Goal: Transaction & Acquisition: Purchase product/service

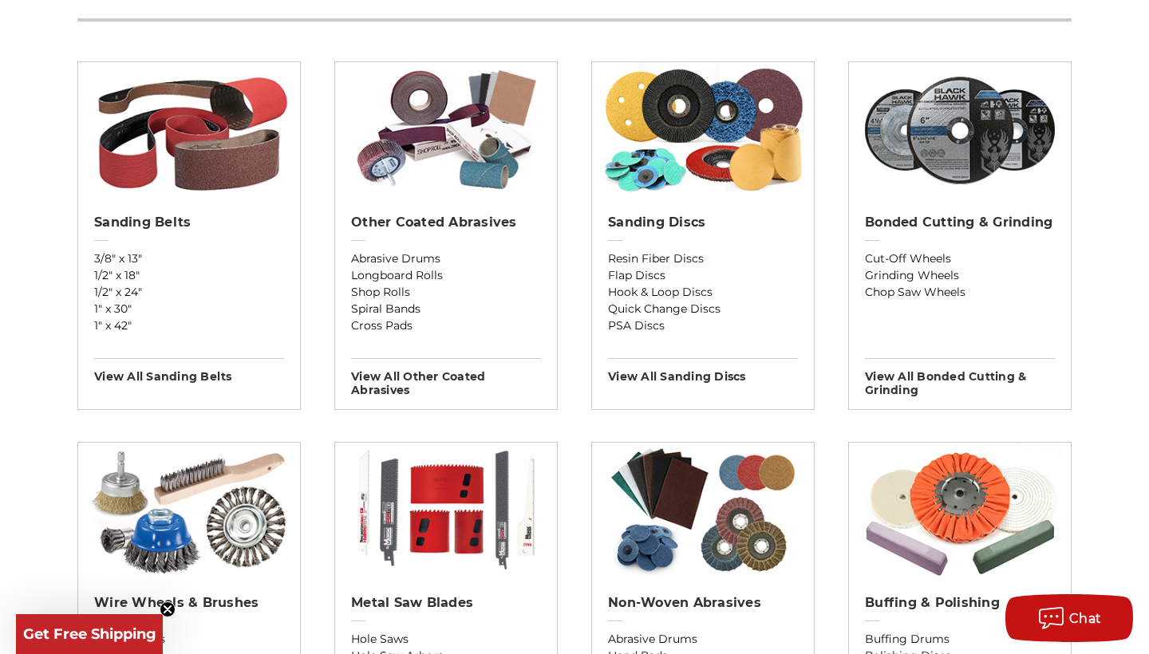
scroll to position [551, 0]
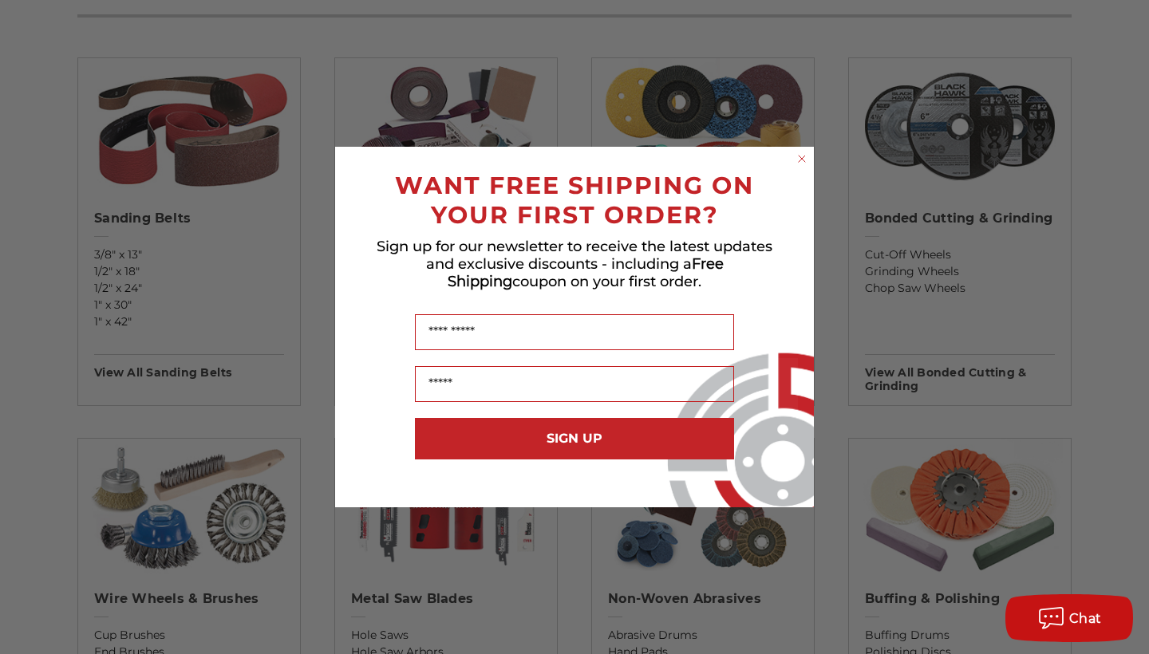
click at [805, 161] on circle "Close dialog" at bounding box center [802, 159] width 15 height 15
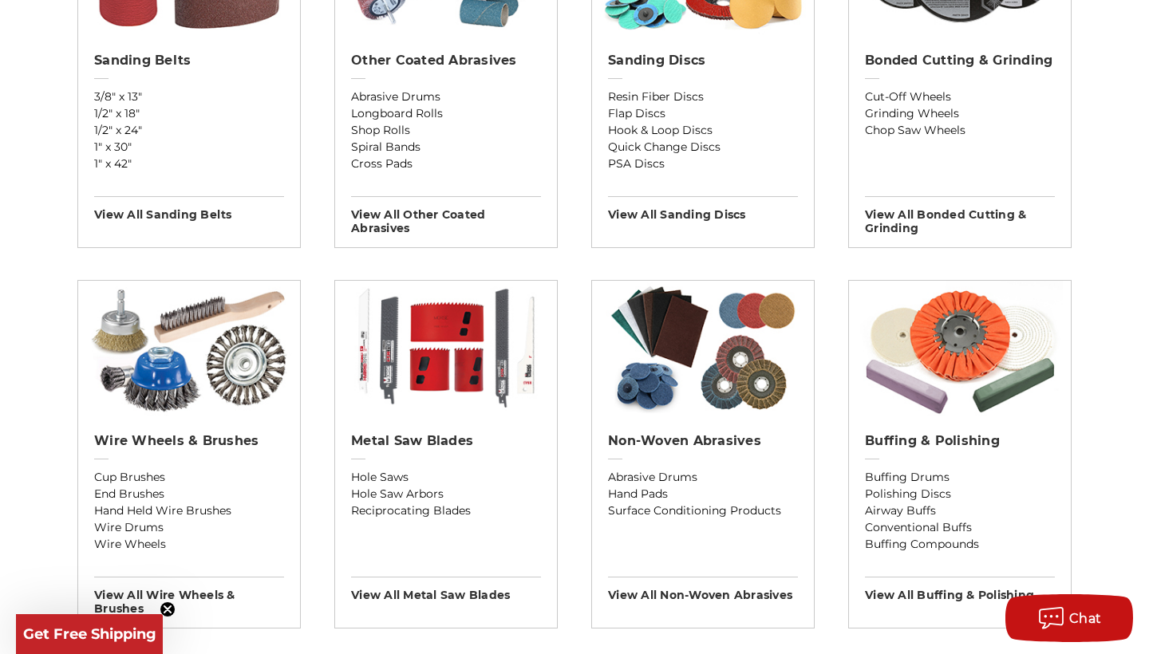
scroll to position [711, 0]
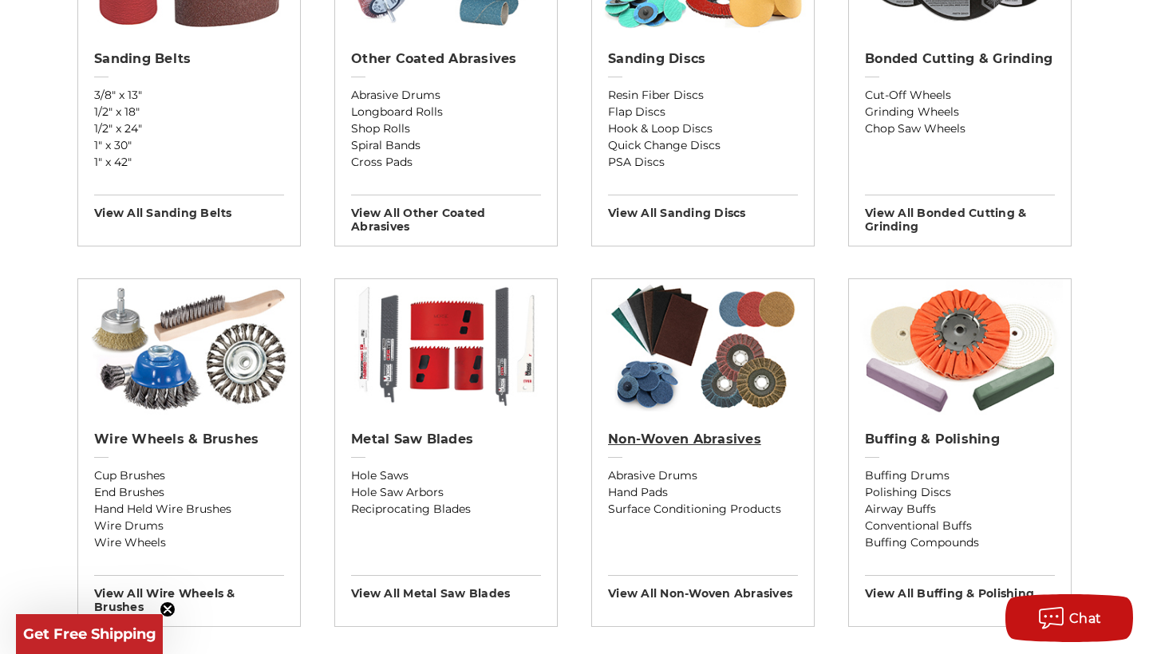
click at [662, 448] on h2 "Non-woven Abrasives" at bounding box center [703, 440] width 190 height 16
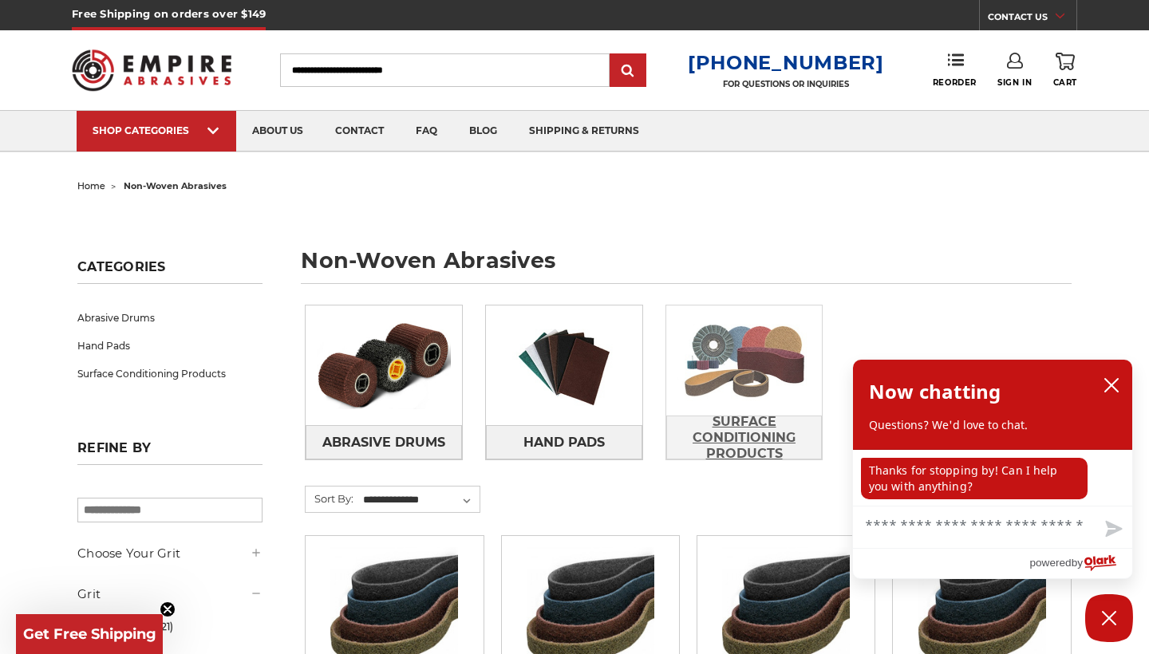
click at [733, 432] on span "Surface Conditioning Products" at bounding box center [744, 438] width 155 height 59
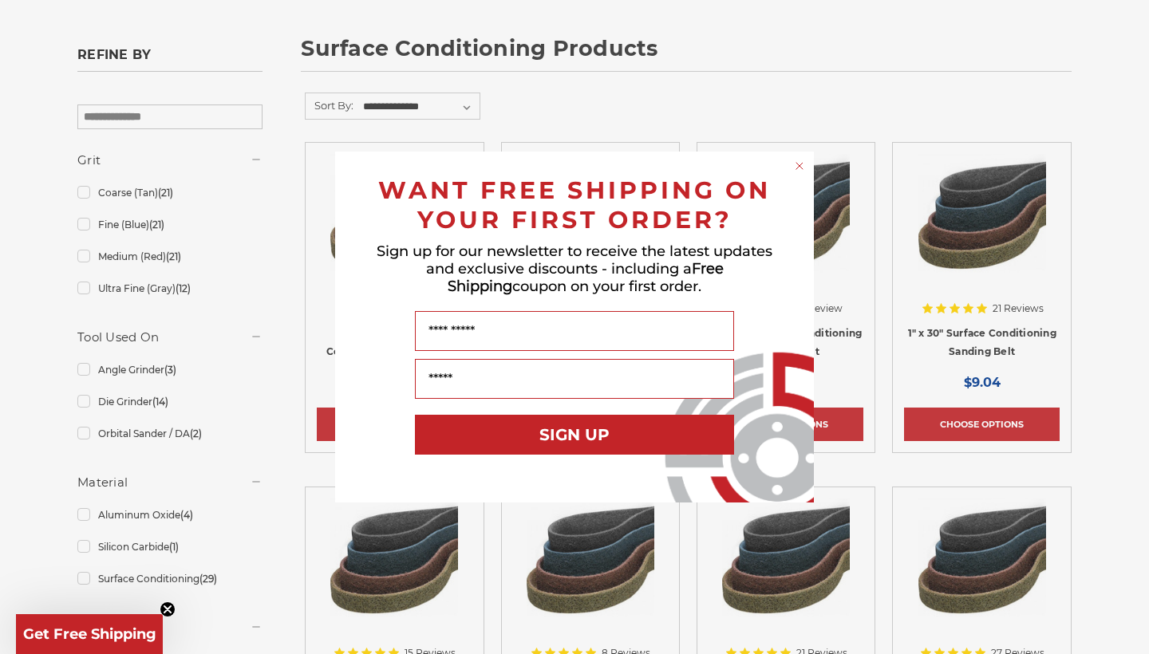
scroll to position [217, 0]
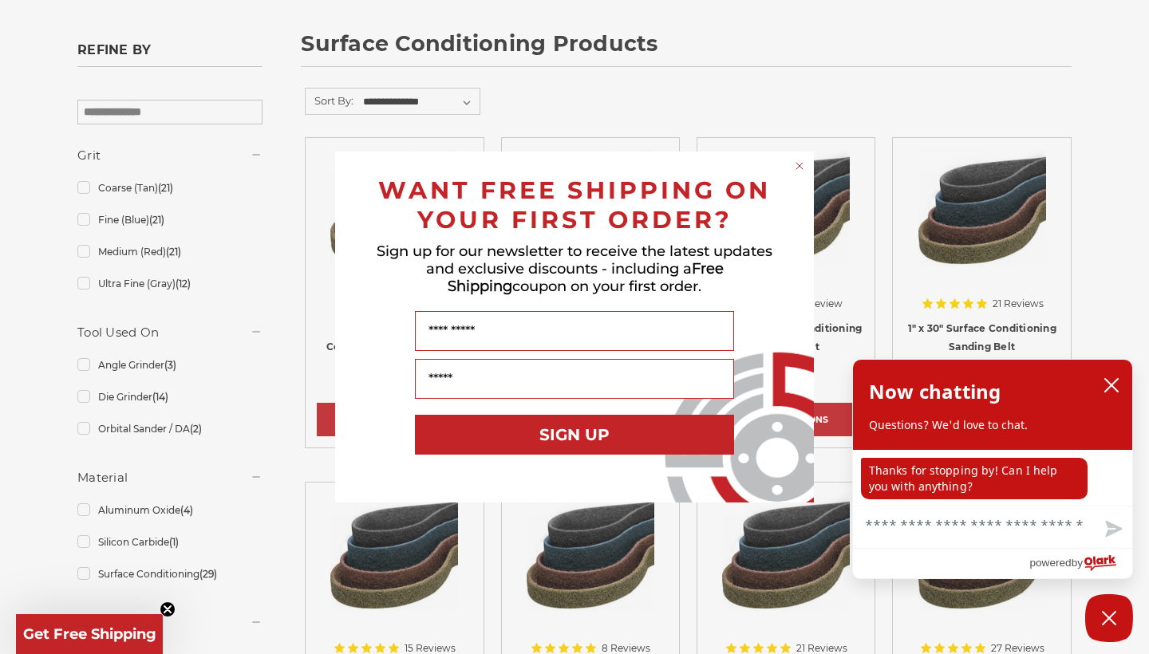
click at [800, 168] on circle "Close dialog" at bounding box center [799, 166] width 15 height 15
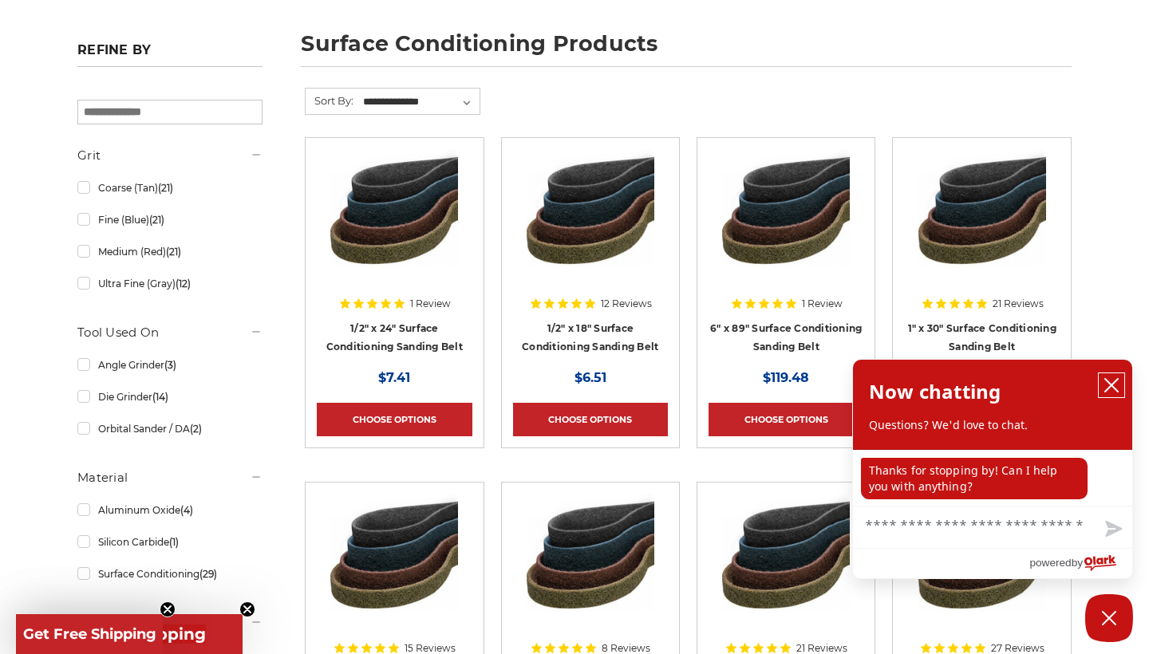
click at [1114, 390] on icon "close chatbox" at bounding box center [1112, 385] width 16 height 16
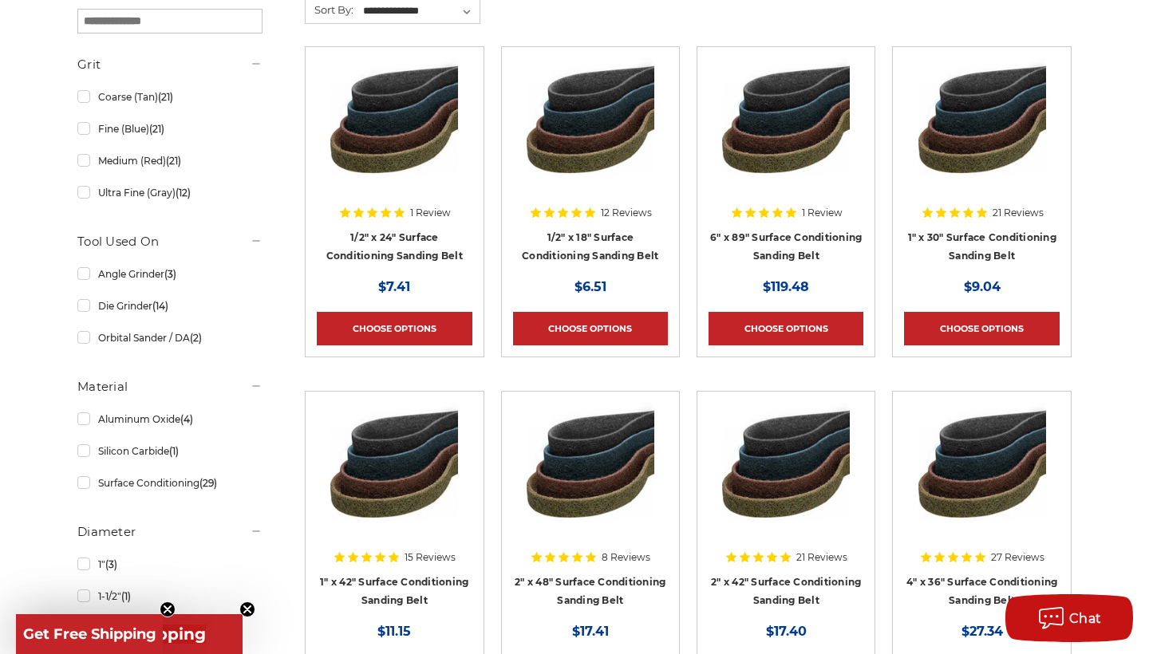
scroll to position [307, 0]
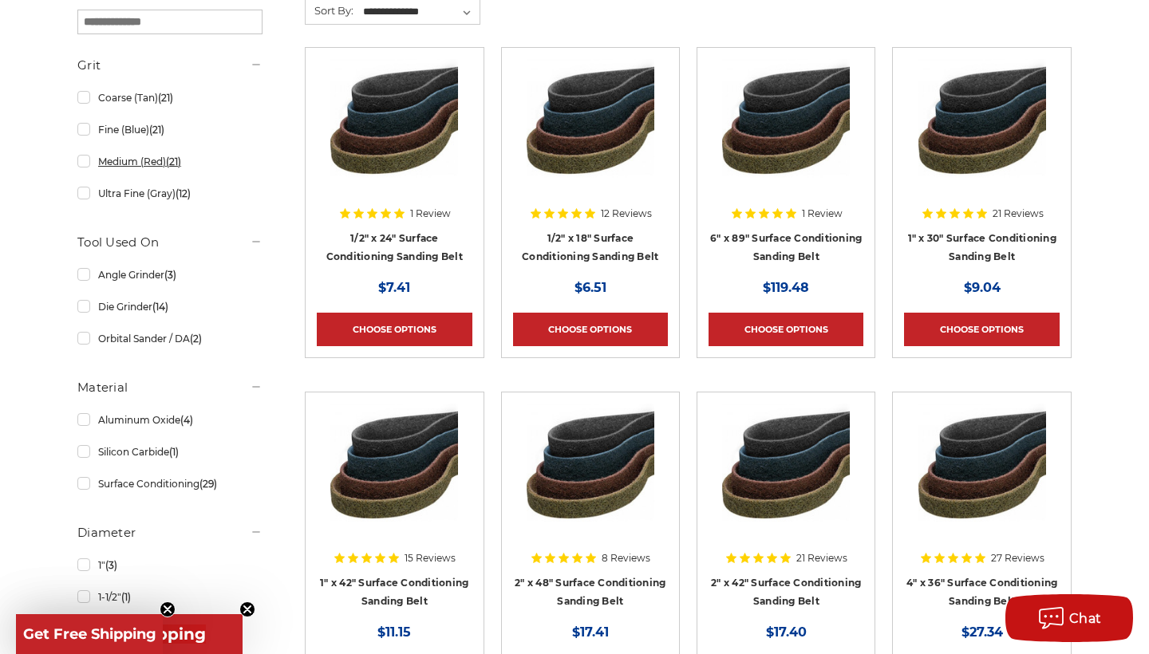
click at [85, 165] on link "Medium (Red) (21)" at bounding box center [169, 162] width 185 height 28
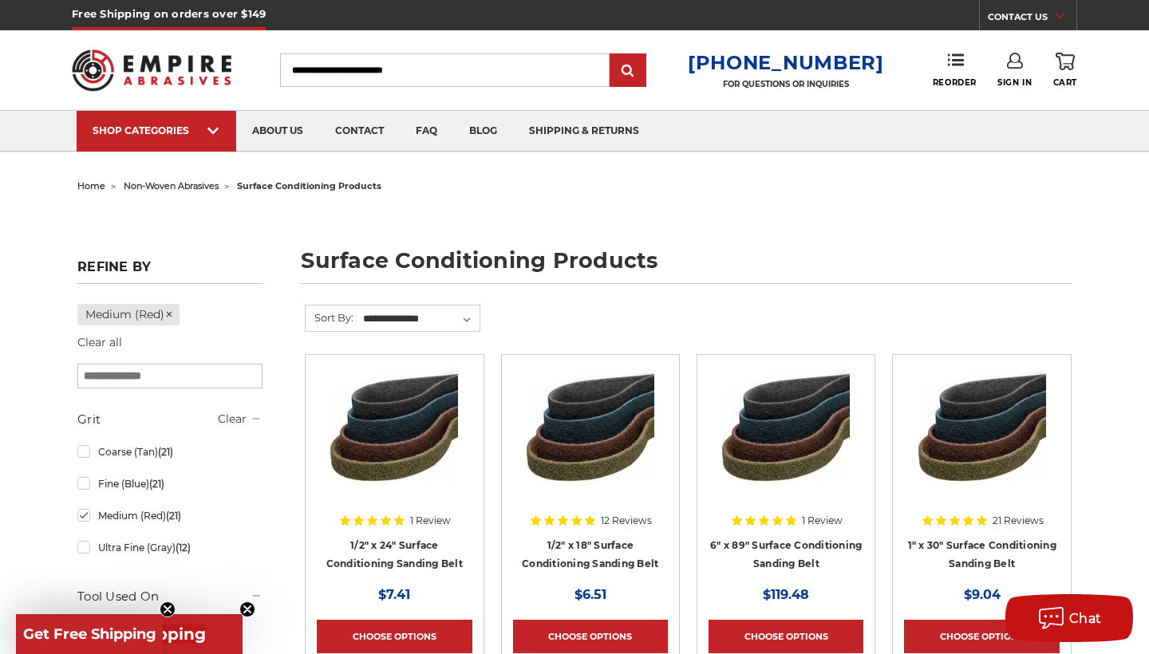
click at [191, 57] on img at bounding box center [152, 70] width 160 height 62
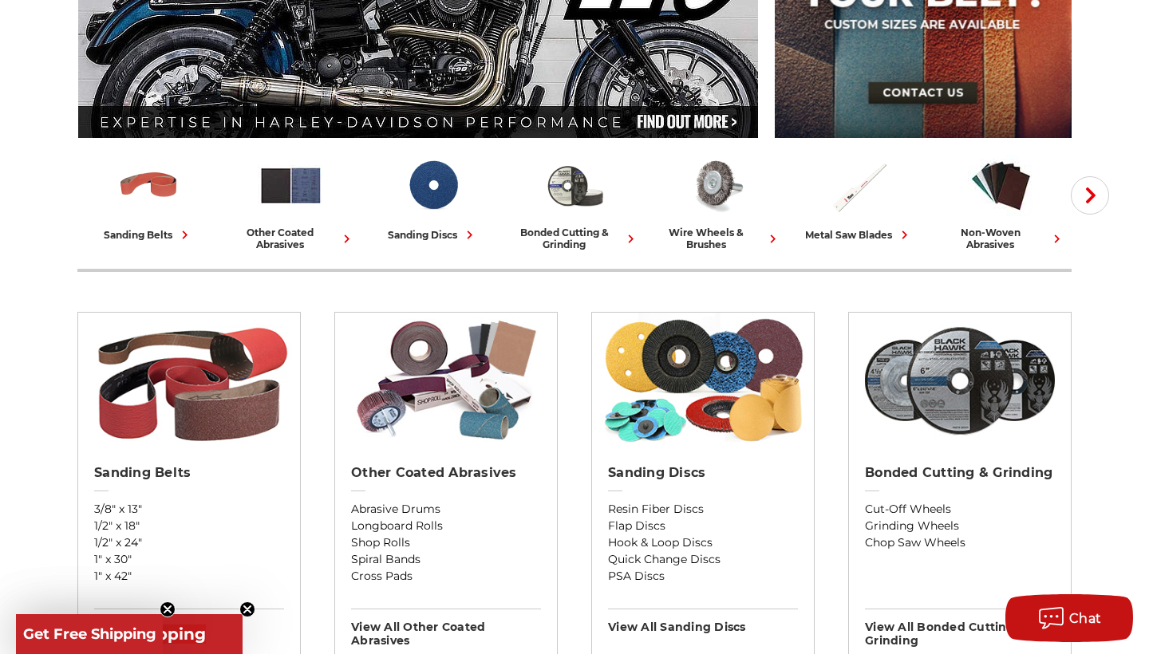
scroll to position [298, 0]
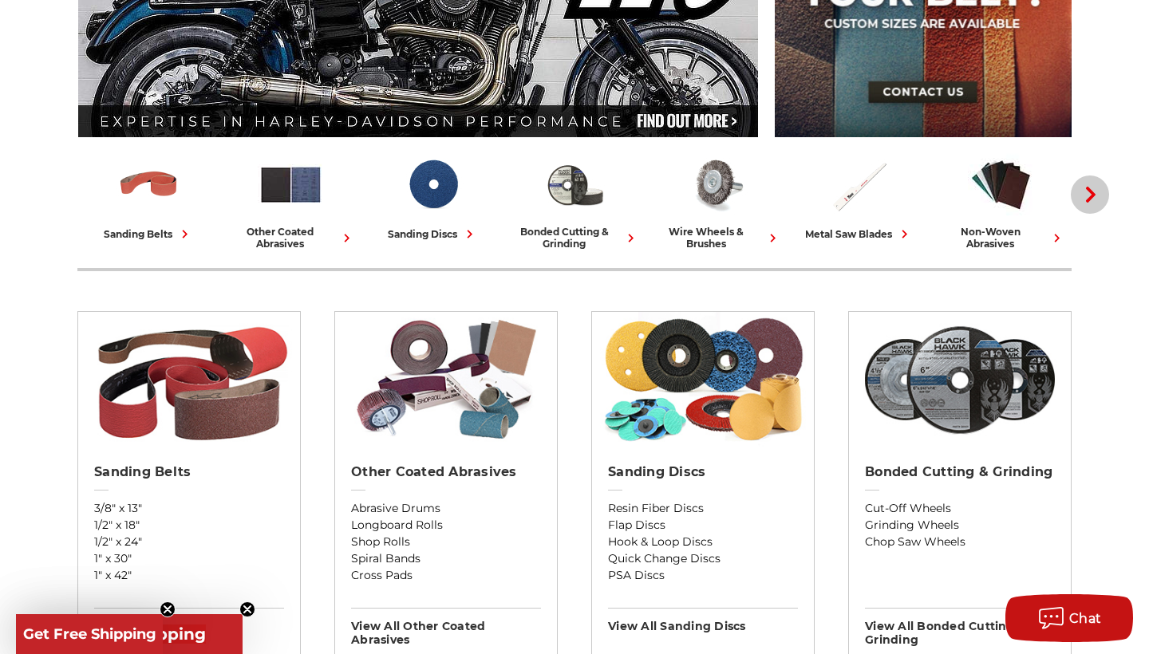
click at [1091, 205] on button "Next" at bounding box center [1090, 195] width 38 height 38
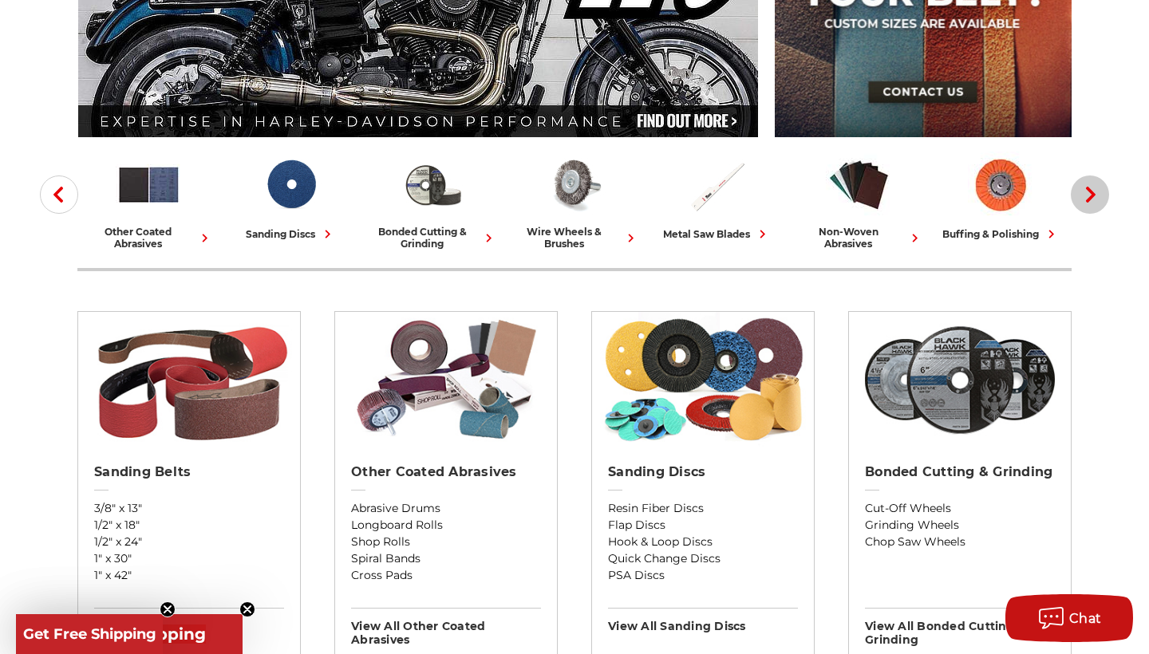
click at [1091, 205] on button "Next" at bounding box center [1090, 195] width 38 height 38
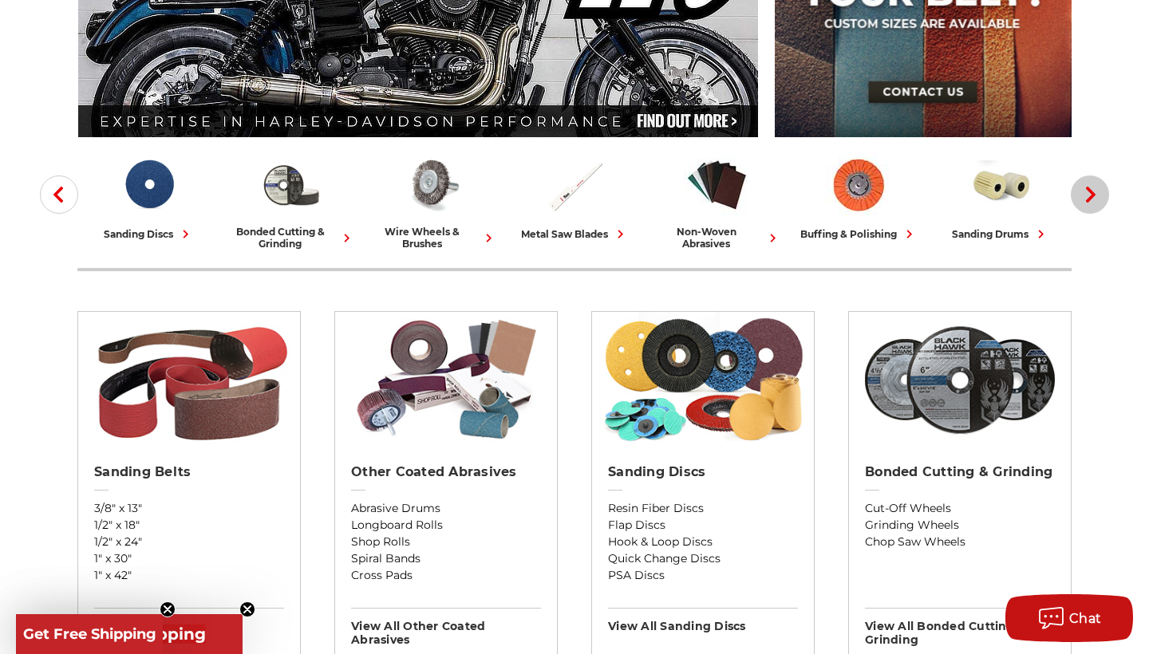
scroll to position [0, 0]
click at [1091, 205] on button "Next" at bounding box center [1090, 195] width 38 height 38
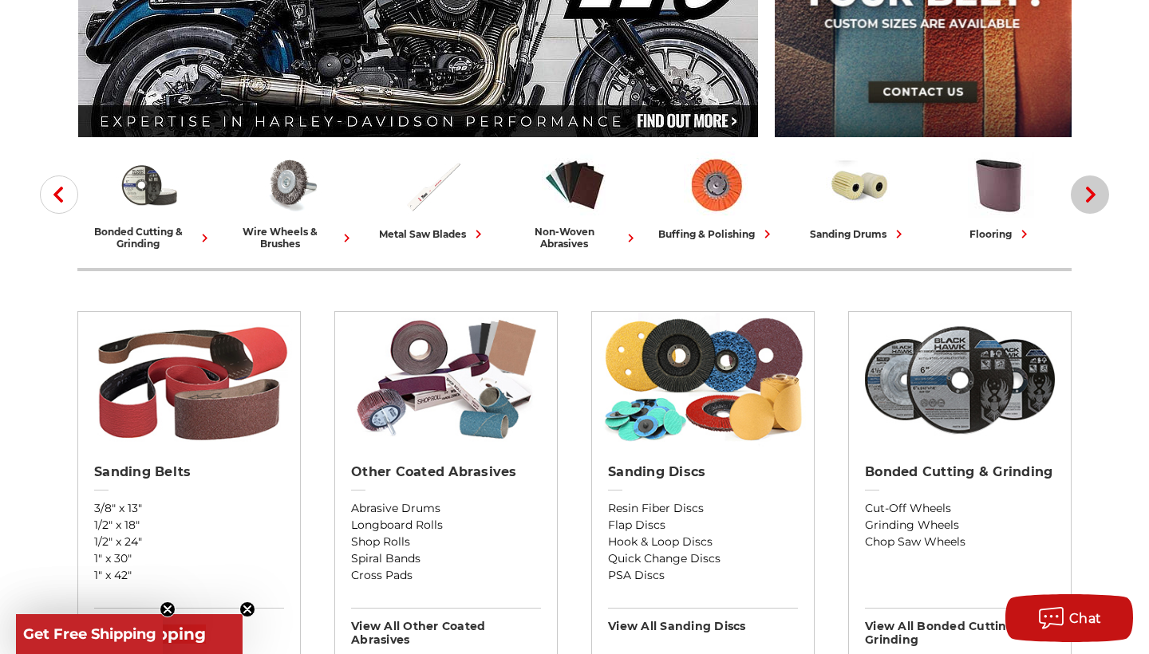
click at [1091, 205] on button "Next" at bounding box center [1090, 195] width 38 height 38
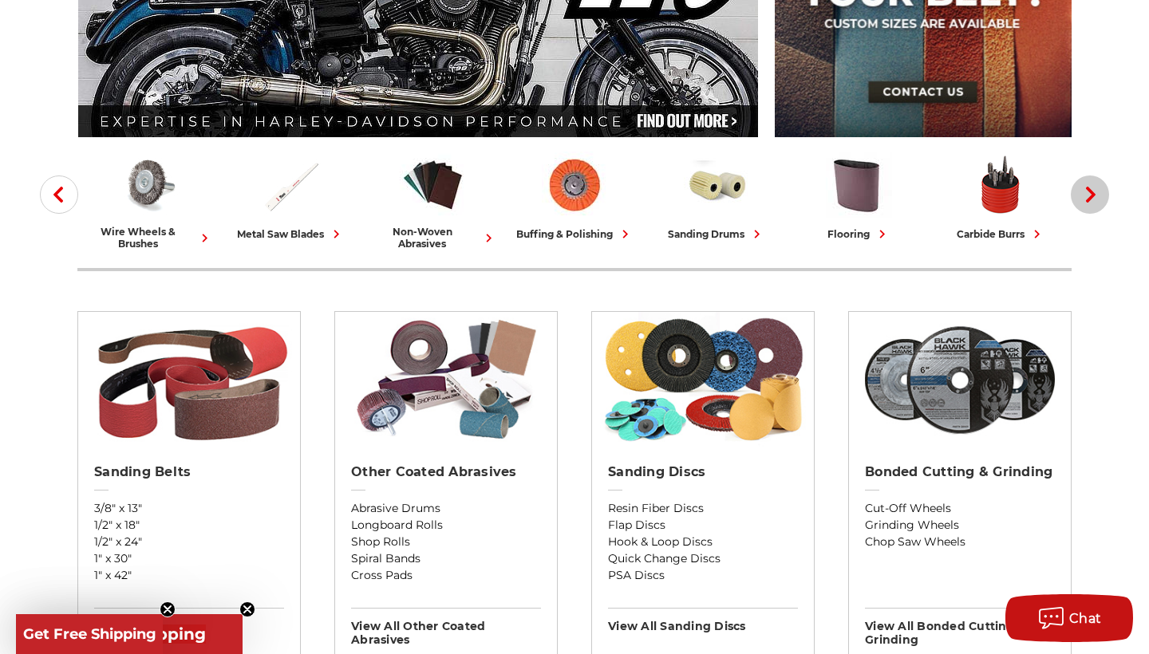
click at [1091, 205] on button "Next" at bounding box center [1090, 195] width 38 height 38
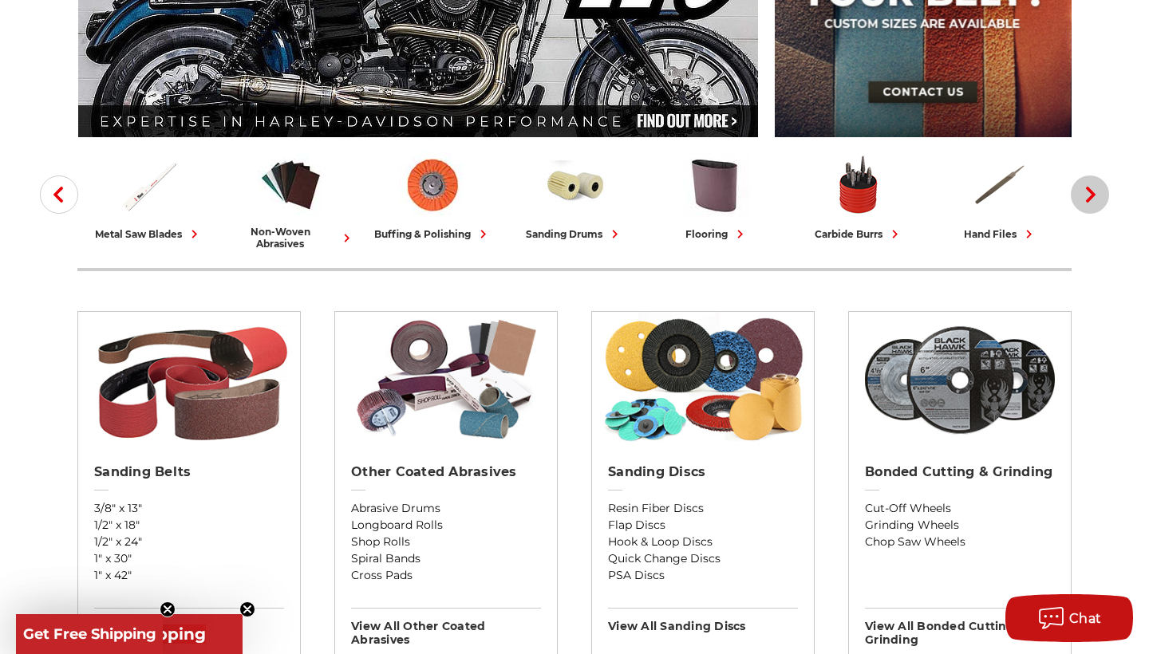
click at [1091, 205] on button "Next" at bounding box center [1090, 195] width 38 height 38
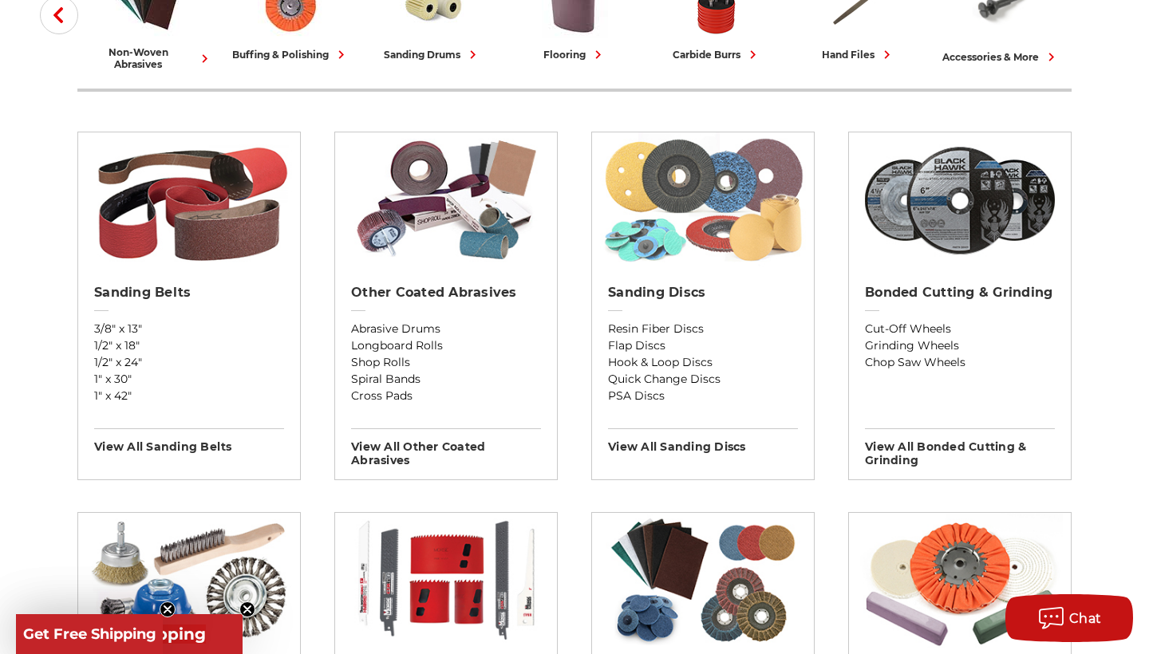
scroll to position [479, 0]
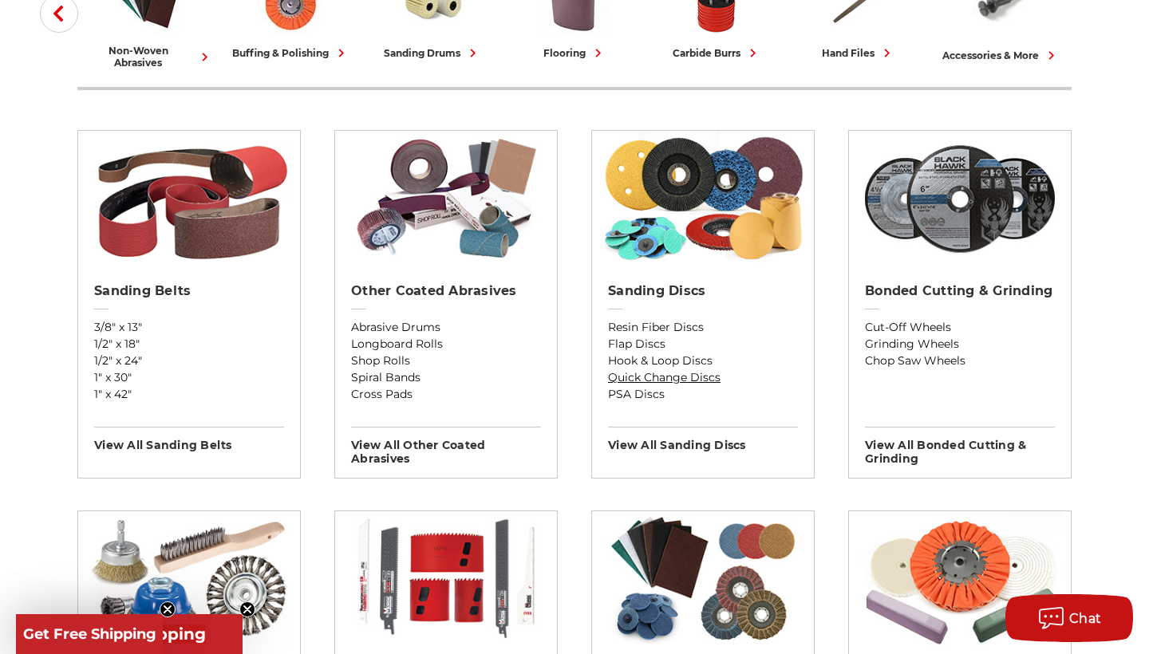
click at [659, 384] on link "Quick Change Discs" at bounding box center [703, 377] width 190 height 17
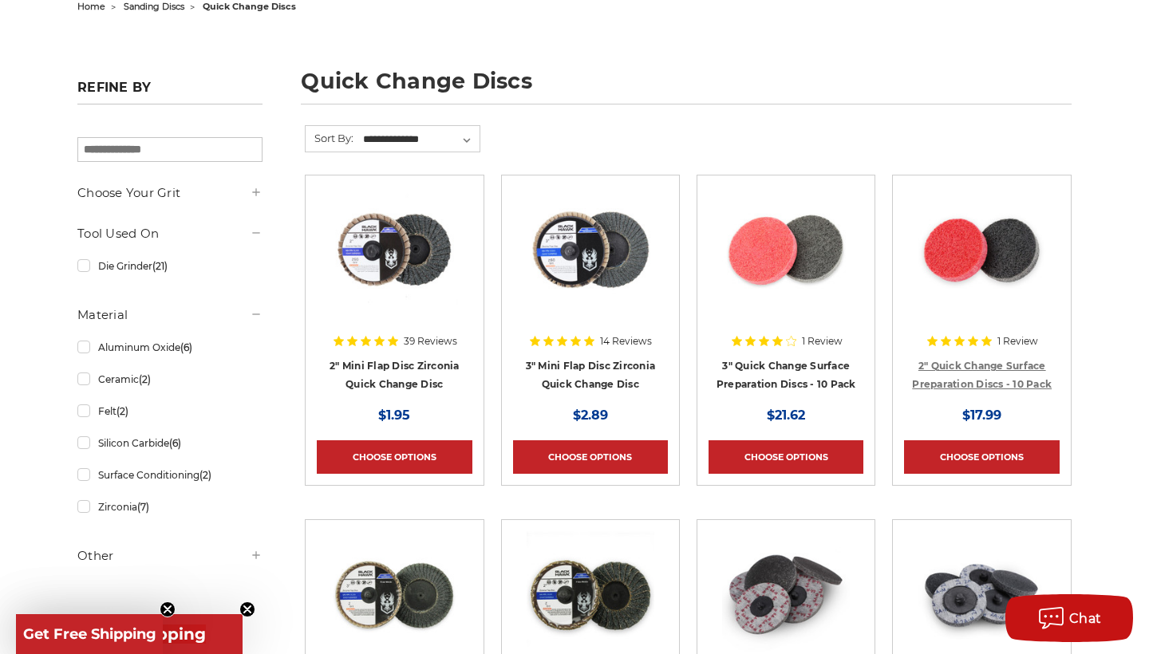
click at [1029, 387] on link "2" Quick Change Surface Preparation Discs - 10 Pack" at bounding box center [982, 375] width 140 height 30
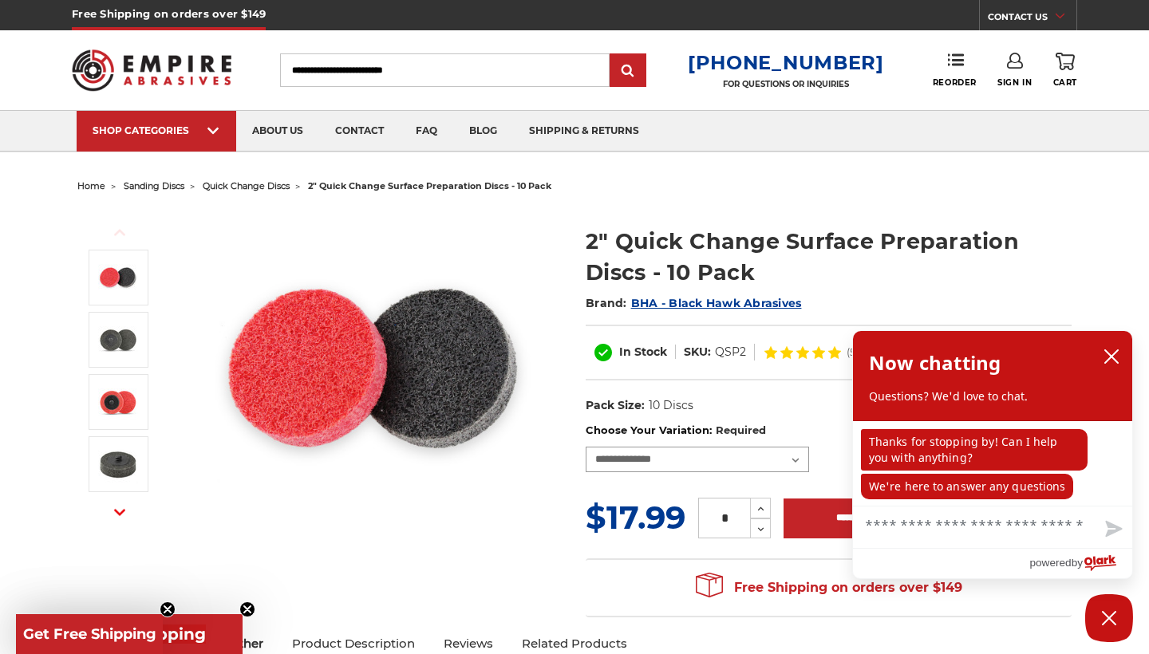
select select "****"
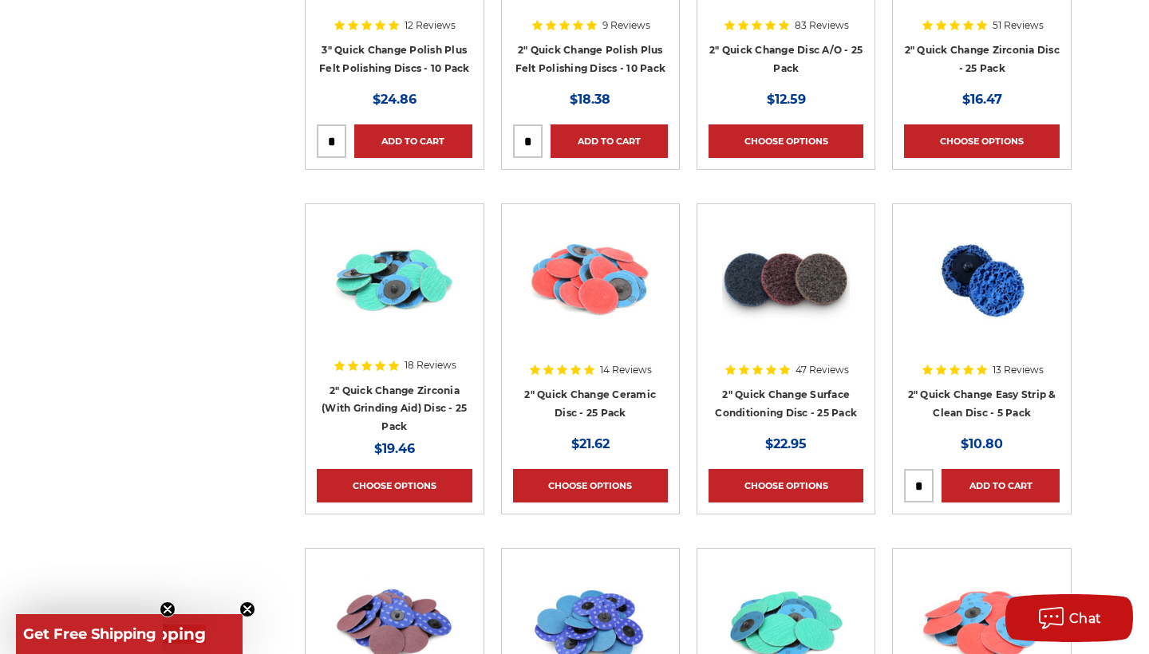
scroll to position [1200, 0]
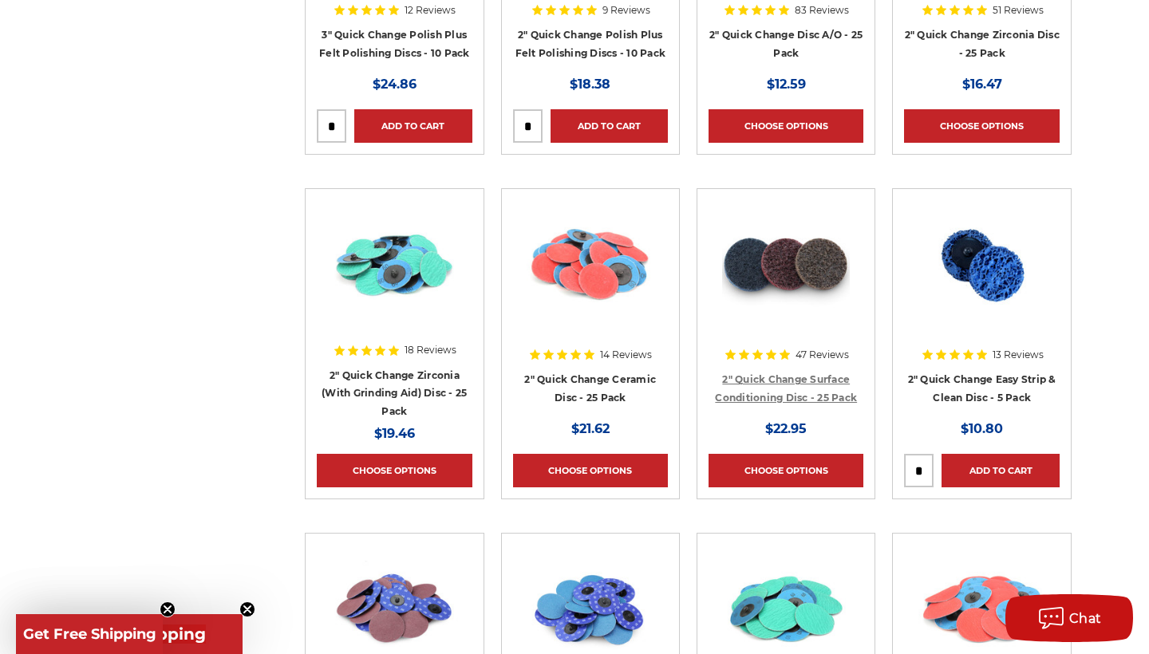
click at [758, 383] on link "2" Quick Change Surface Conditioning Disc - 25 Pack" at bounding box center [786, 388] width 142 height 30
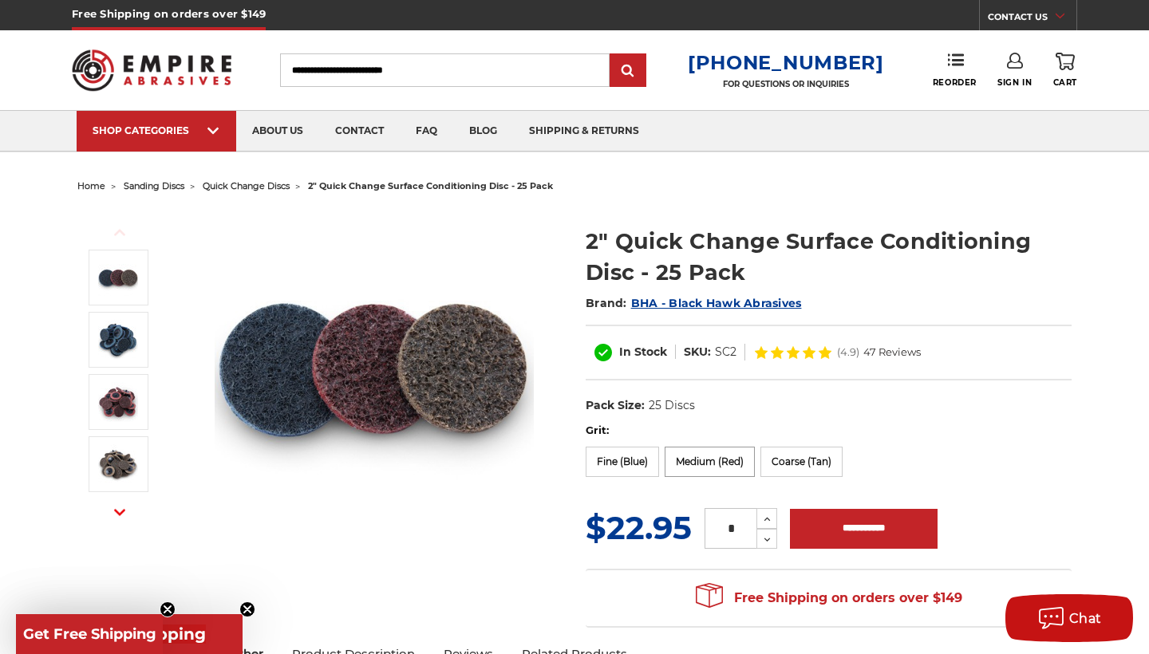
click at [730, 466] on label "Medium (Red)" at bounding box center [710, 462] width 90 height 30
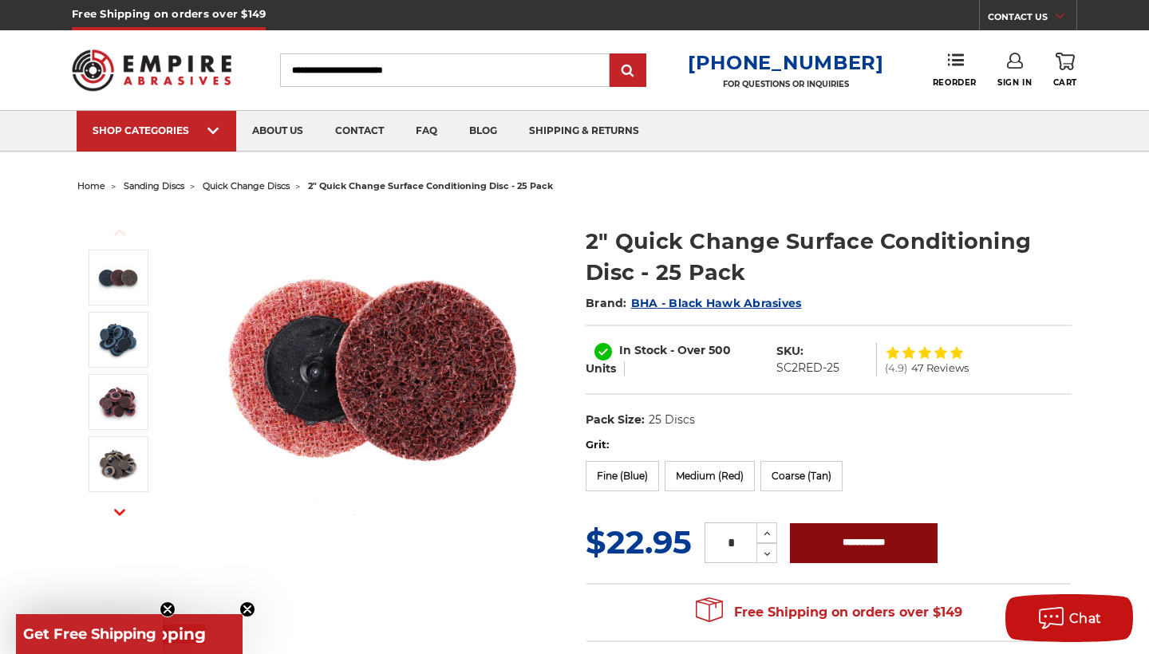
click at [822, 546] on input "**********" at bounding box center [864, 543] width 148 height 40
type input "**********"
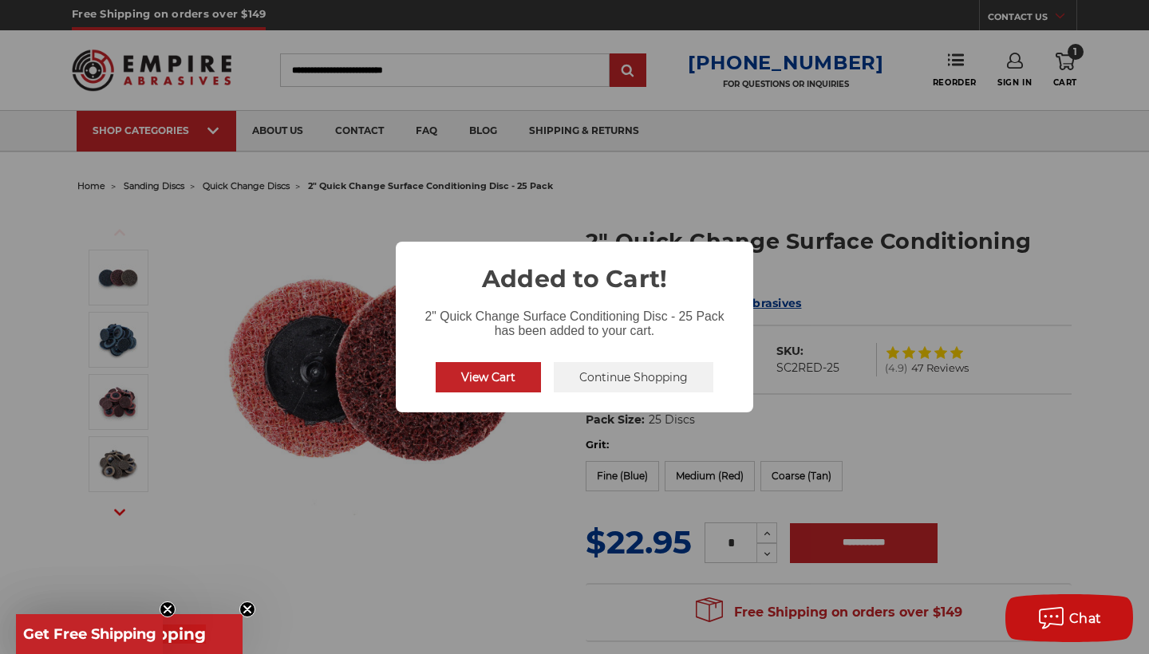
click at [598, 372] on button "Continue Shopping" at bounding box center [634, 377] width 160 height 30
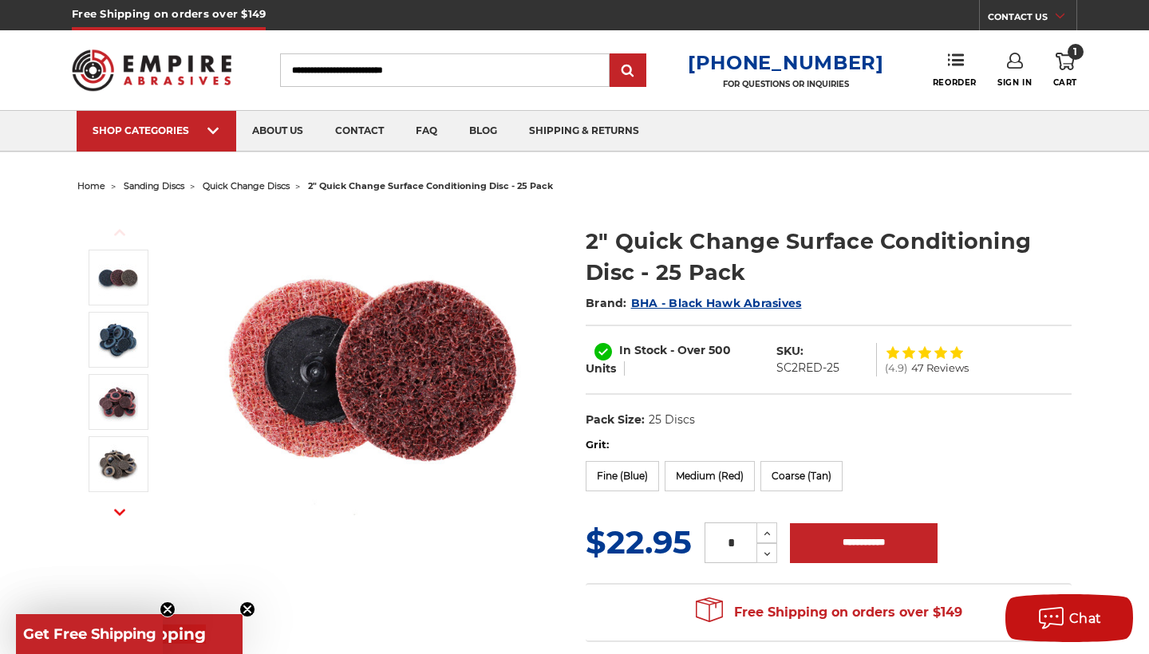
click at [186, 70] on img at bounding box center [152, 70] width 160 height 62
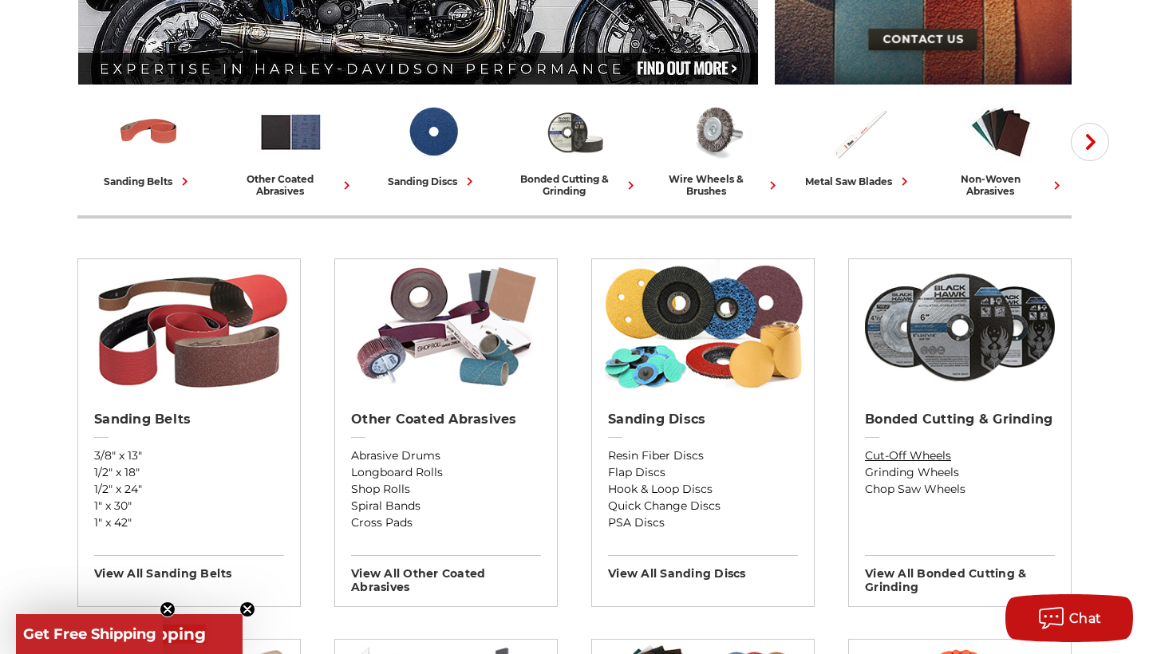
click at [905, 456] on link "Cut-Off Wheels" at bounding box center [960, 456] width 190 height 17
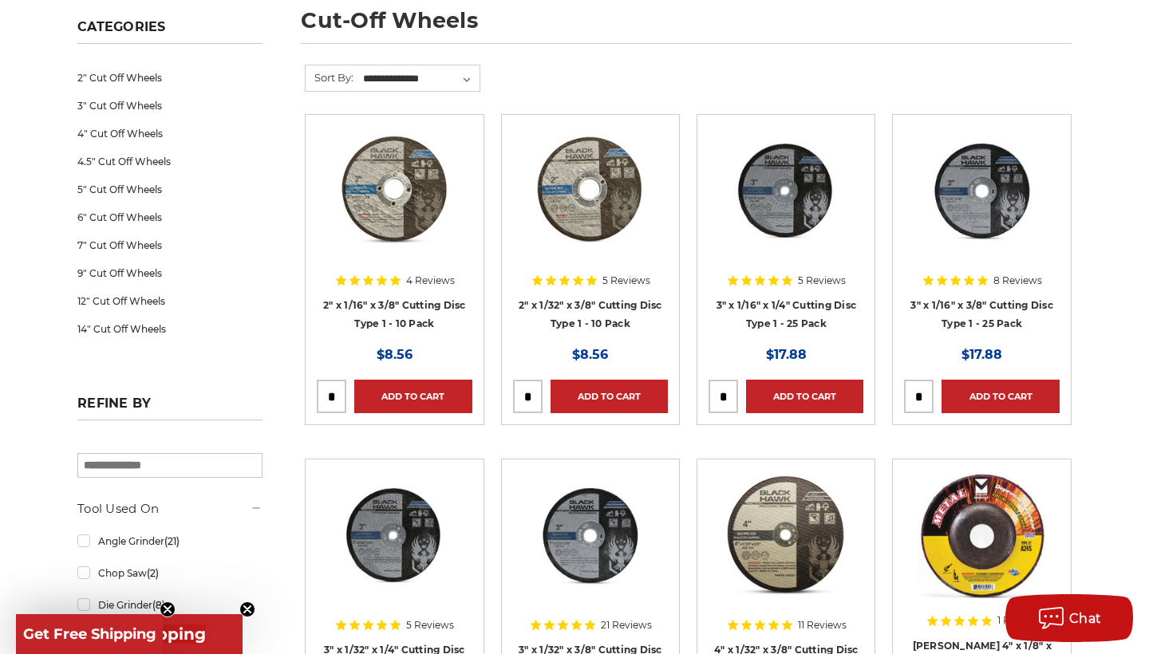
scroll to position [243, 0]
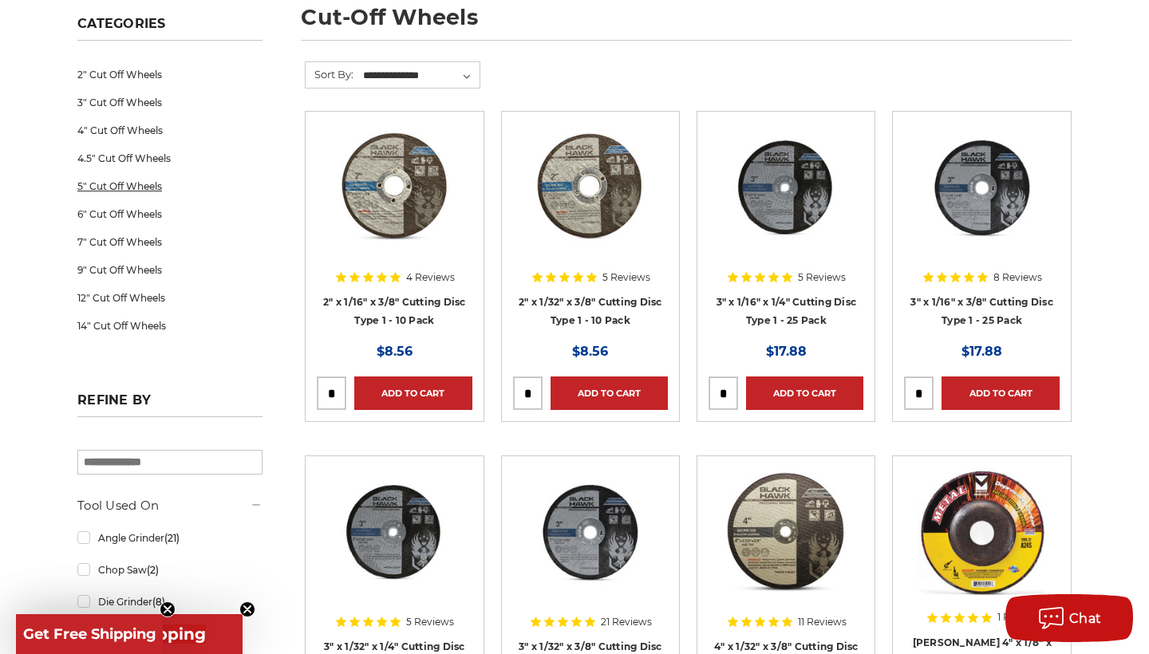
click at [147, 192] on link "5" Cut Off Wheels" at bounding box center [169, 186] width 185 height 28
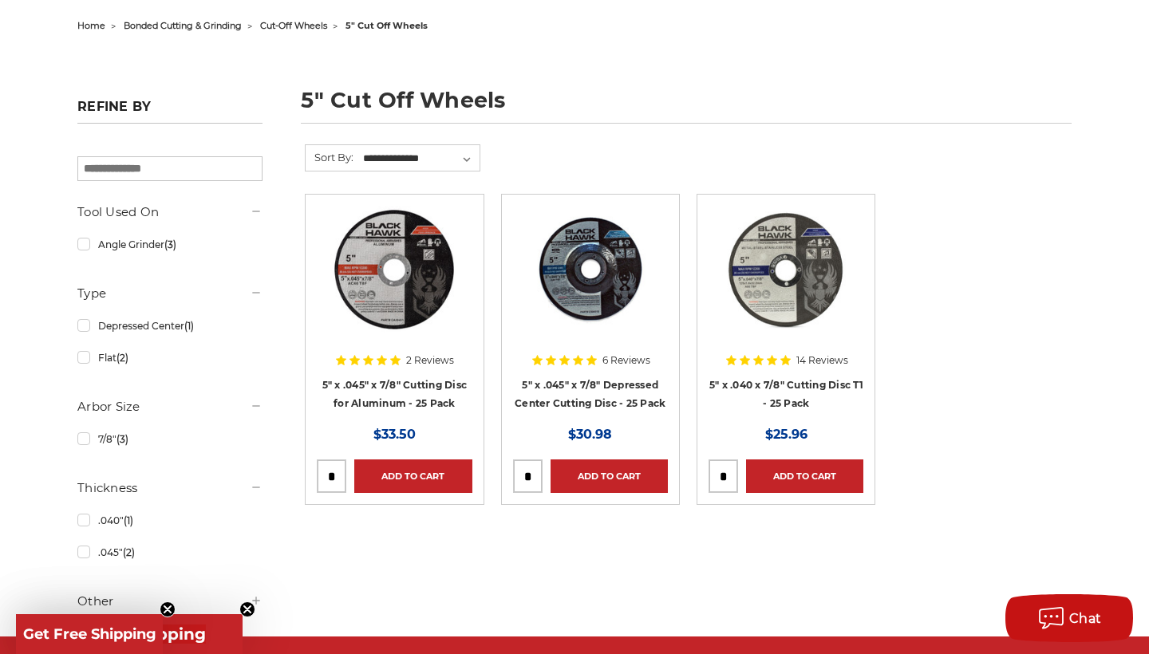
click at [728, 472] on input "tel" at bounding box center [723, 476] width 28 height 32
type input "*"
click at [815, 486] on link "Add to Cart" at bounding box center [804, 477] width 117 height 34
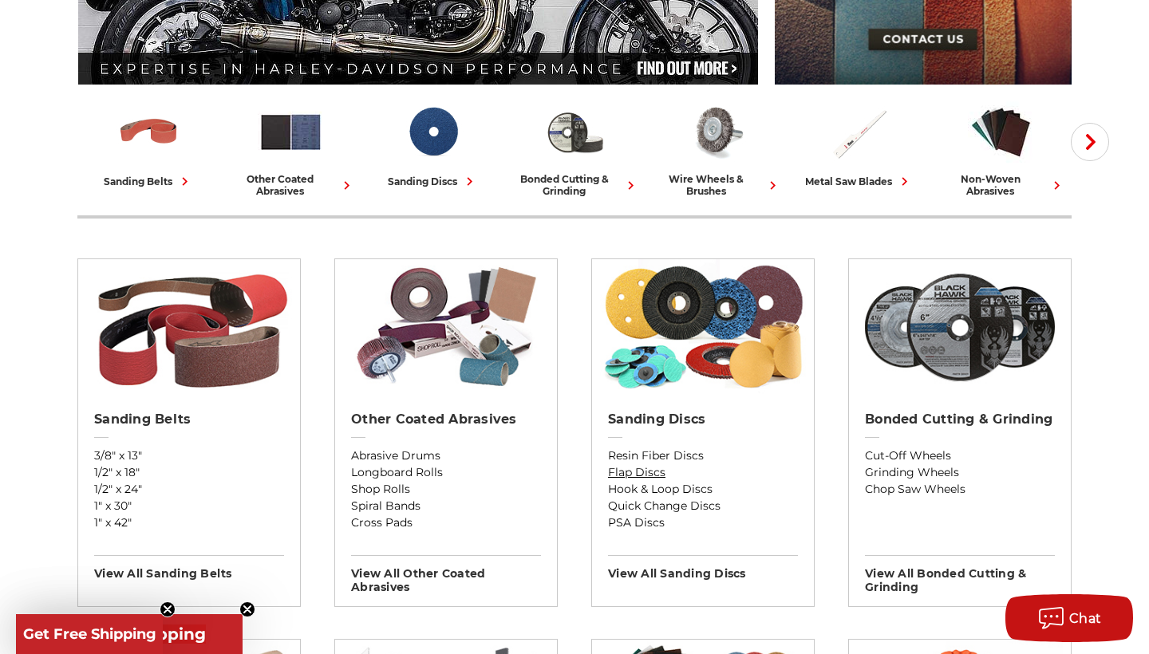
click at [653, 478] on link "Flap Discs" at bounding box center [703, 472] width 190 height 17
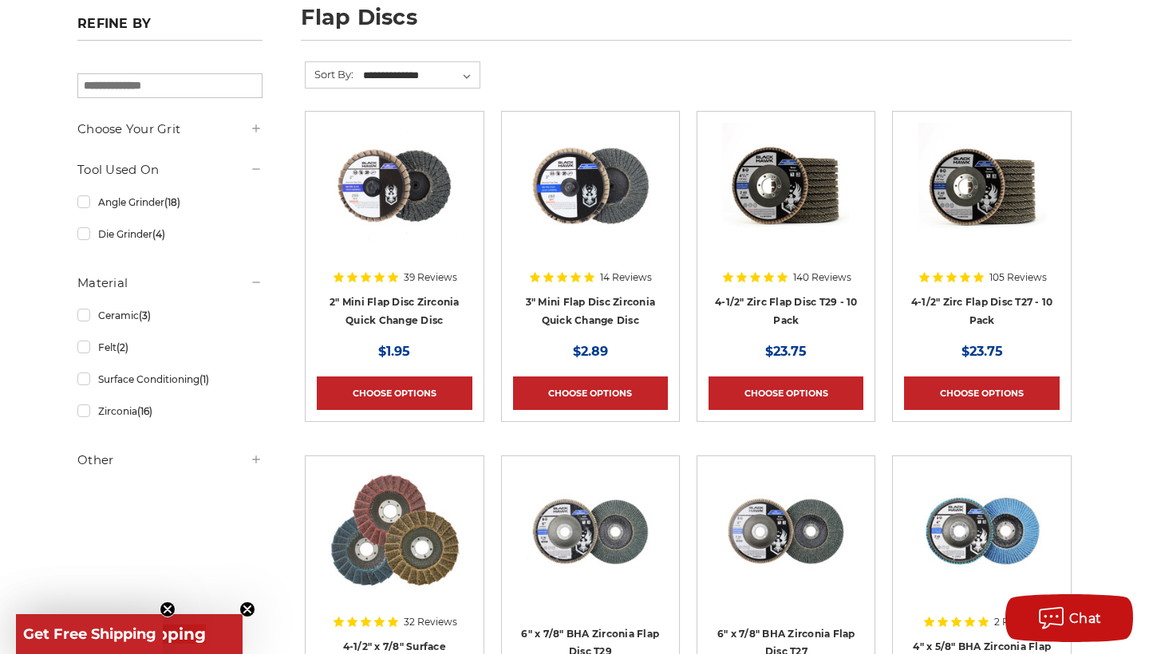
scroll to position [148, 0]
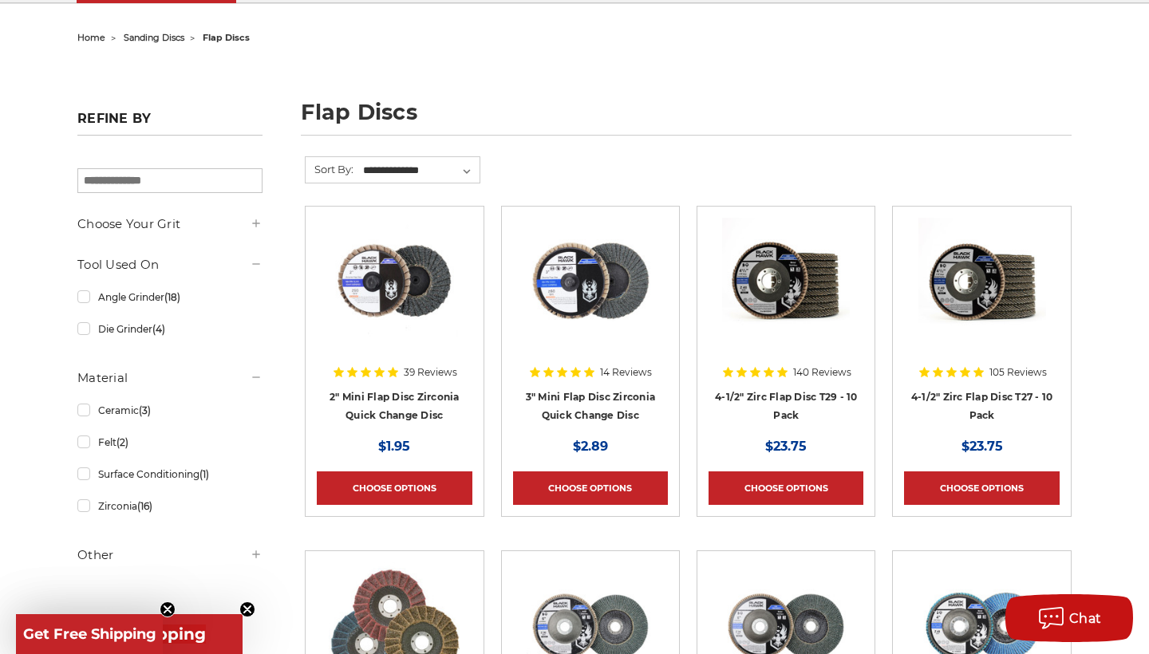
click at [101, 558] on h5 "Other" at bounding box center [169, 555] width 185 height 19
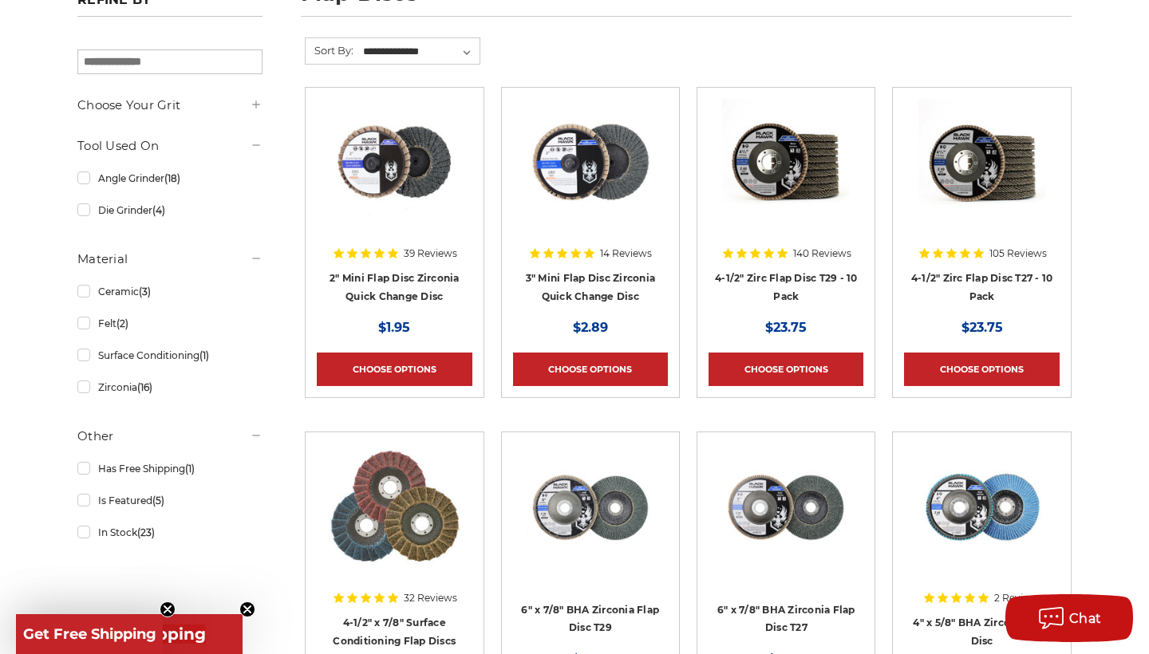
scroll to position [263, 0]
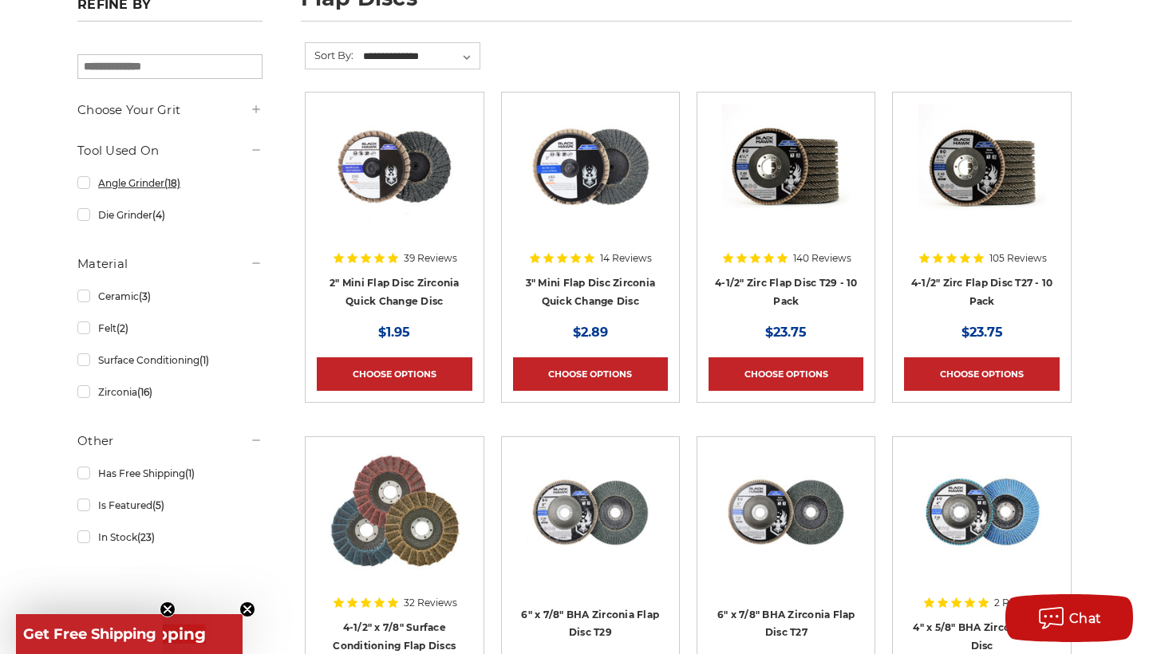
click at [87, 188] on link "Angle Grinder (18)" at bounding box center [169, 183] width 185 height 28
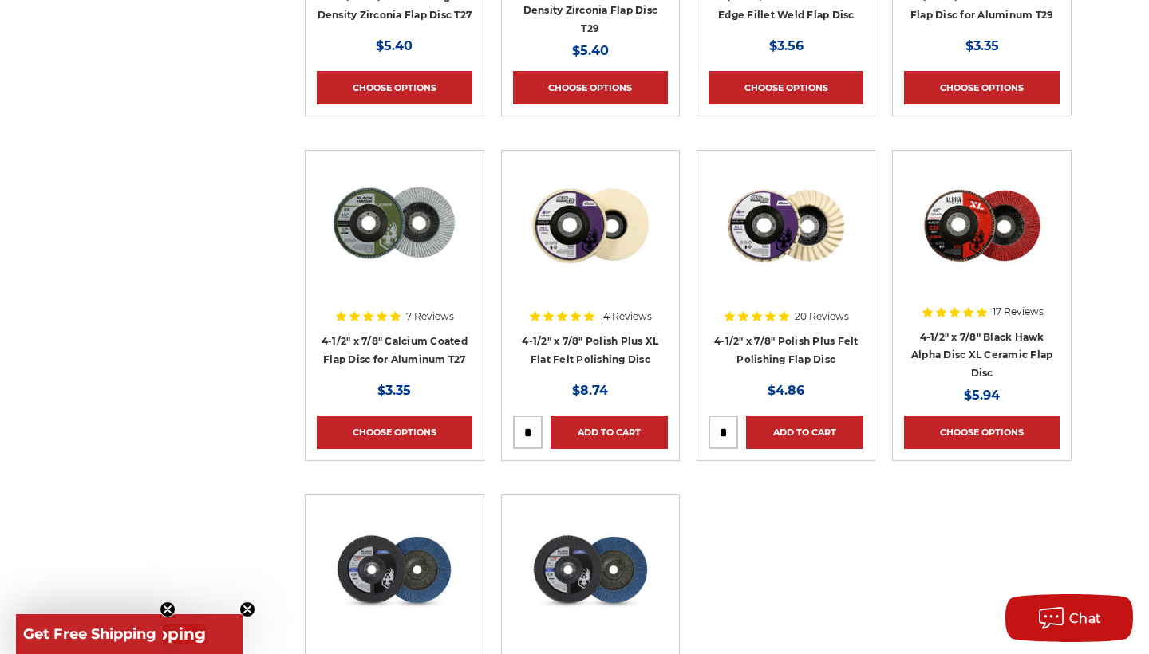
scroll to position [1238, 0]
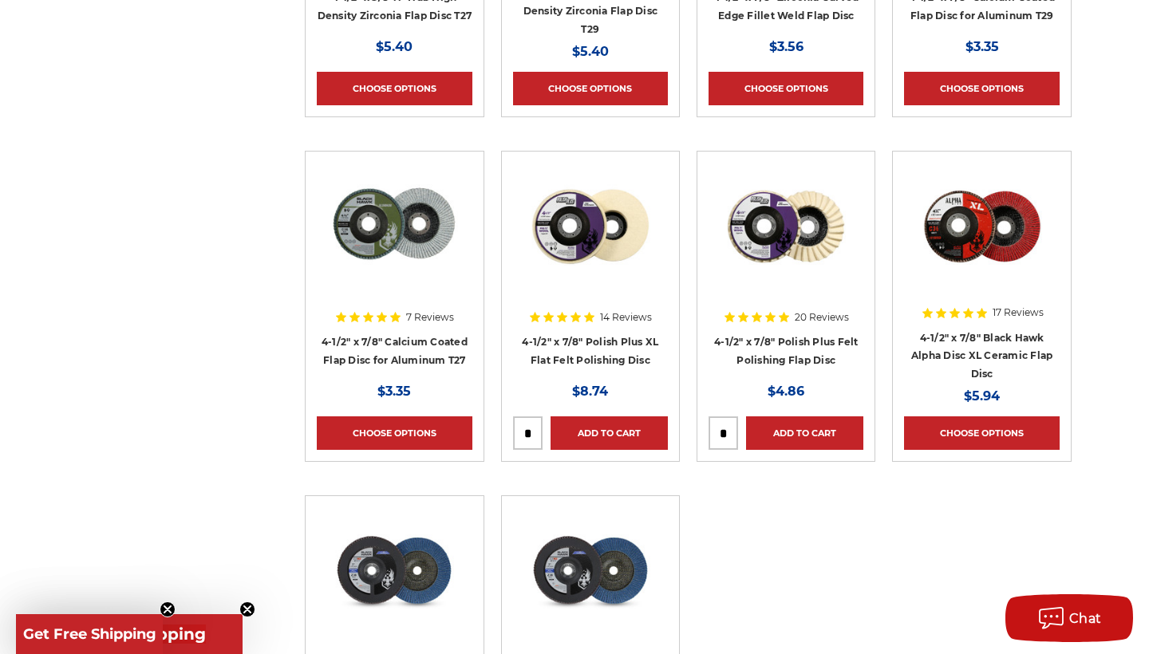
click at [969, 226] on img at bounding box center [982, 227] width 128 height 128
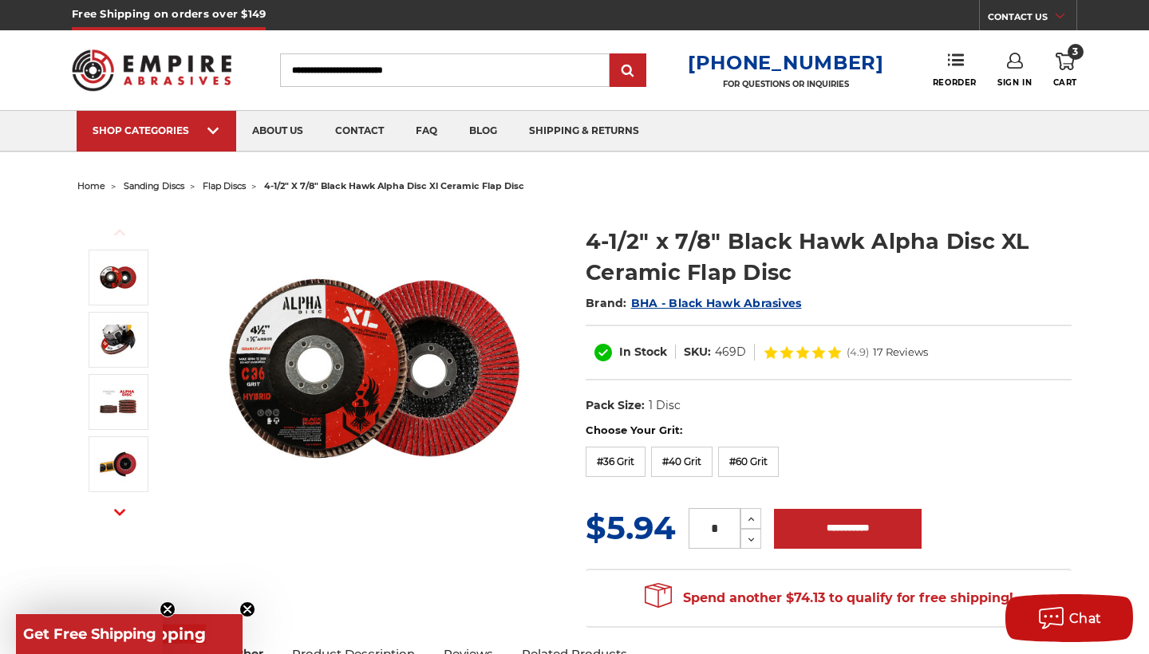
click at [729, 531] on input "*" at bounding box center [715, 528] width 52 height 41
type input "*"
click at [602, 468] on label "#36 Grit" at bounding box center [616, 462] width 60 height 30
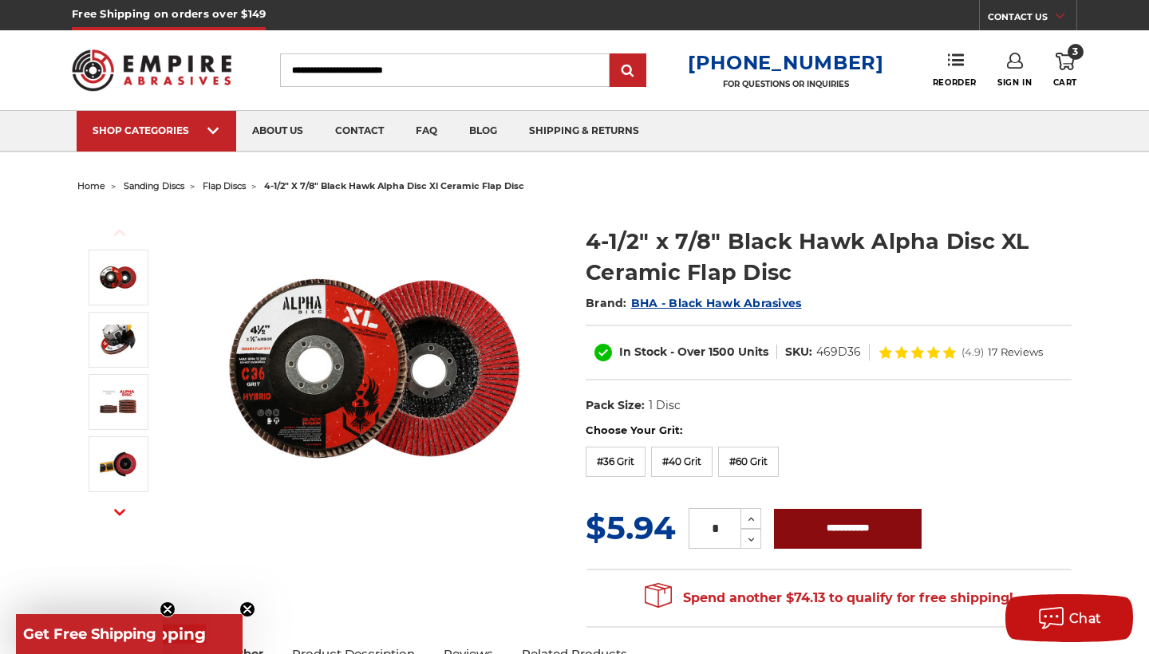
click at [841, 533] on input "**********" at bounding box center [848, 529] width 148 height 40
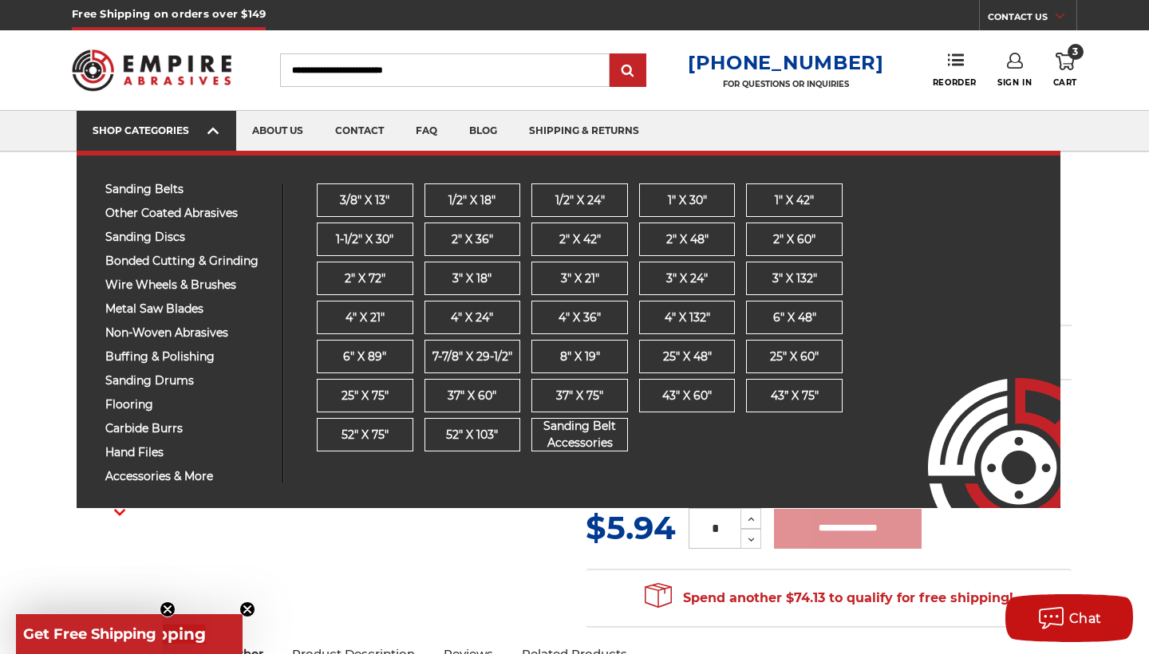
type input "**********"
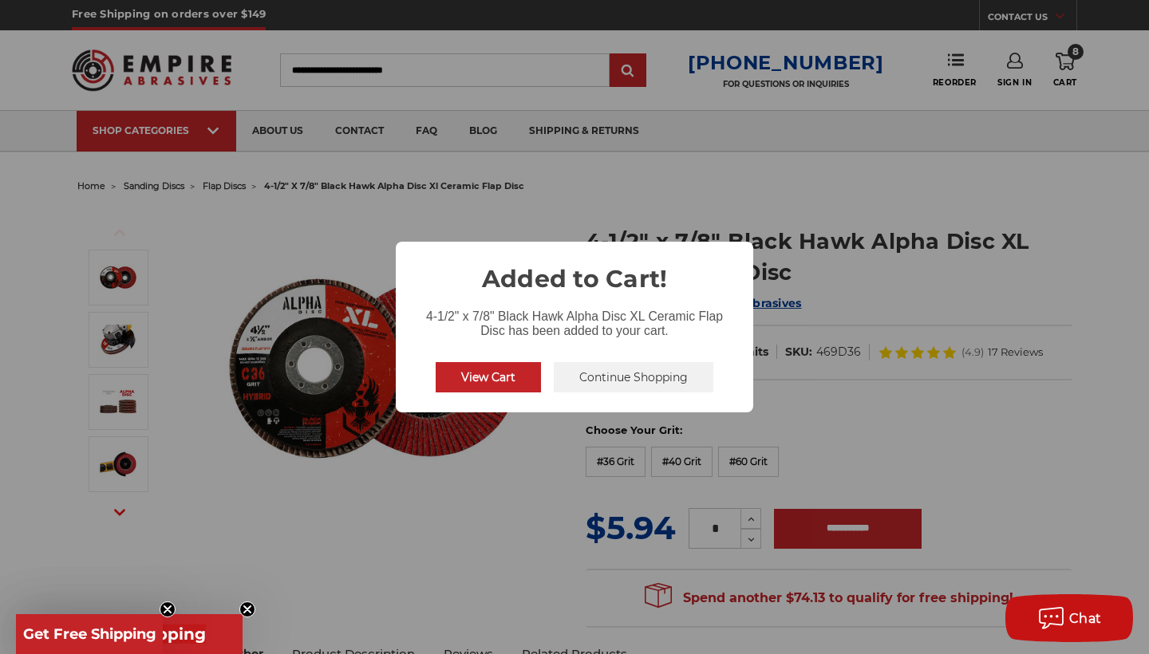
click at [607, 385] on button "Continue Shopping" at bounding box center [634, 377] width 160 height 30
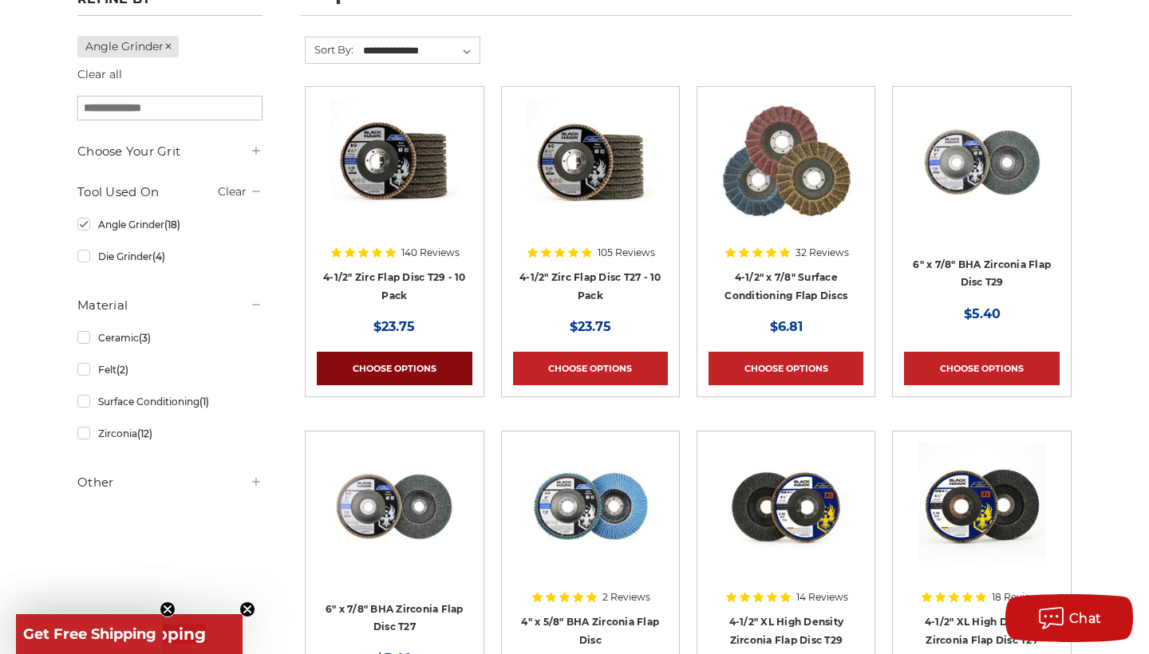
scroll to position [265, 0]
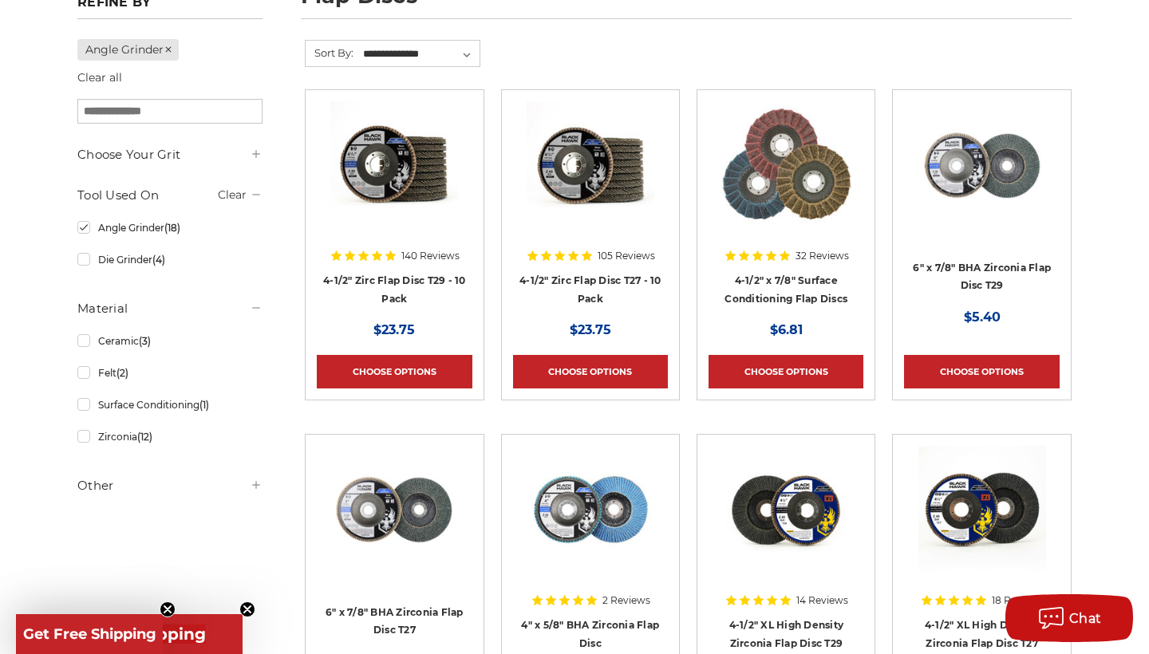
click at [774, 171] on img at bounding box center [786, 165] width 131 height 128
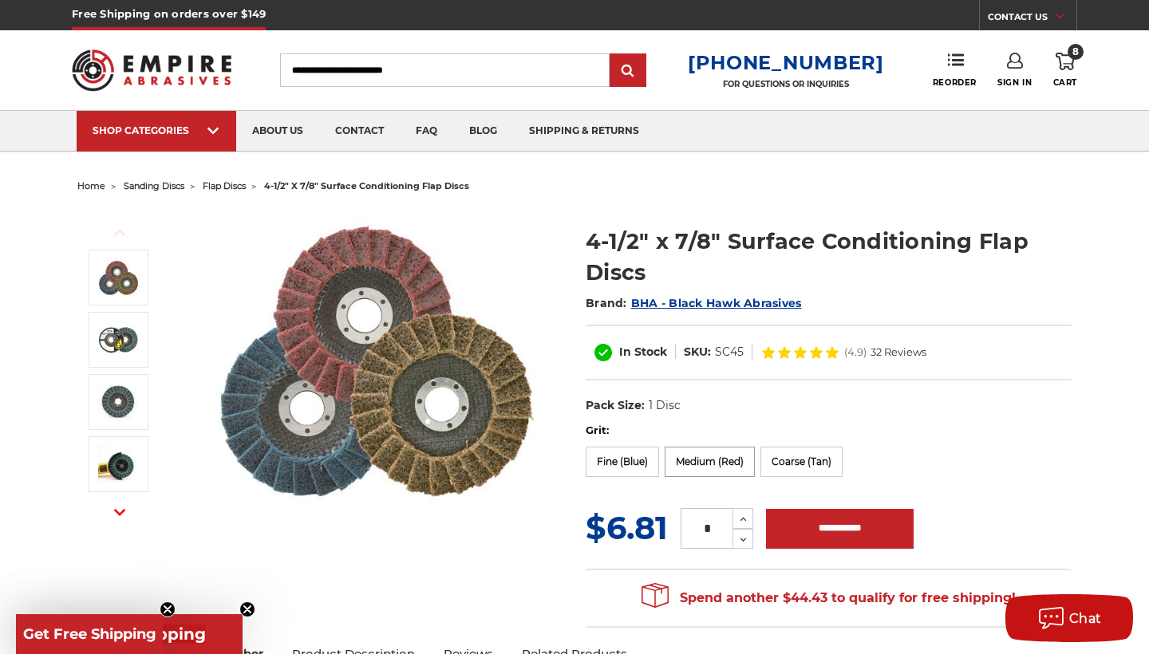
click at [713, 469] on label "Medium (Red)" at bounding box center [710, 462] width 90 height 30
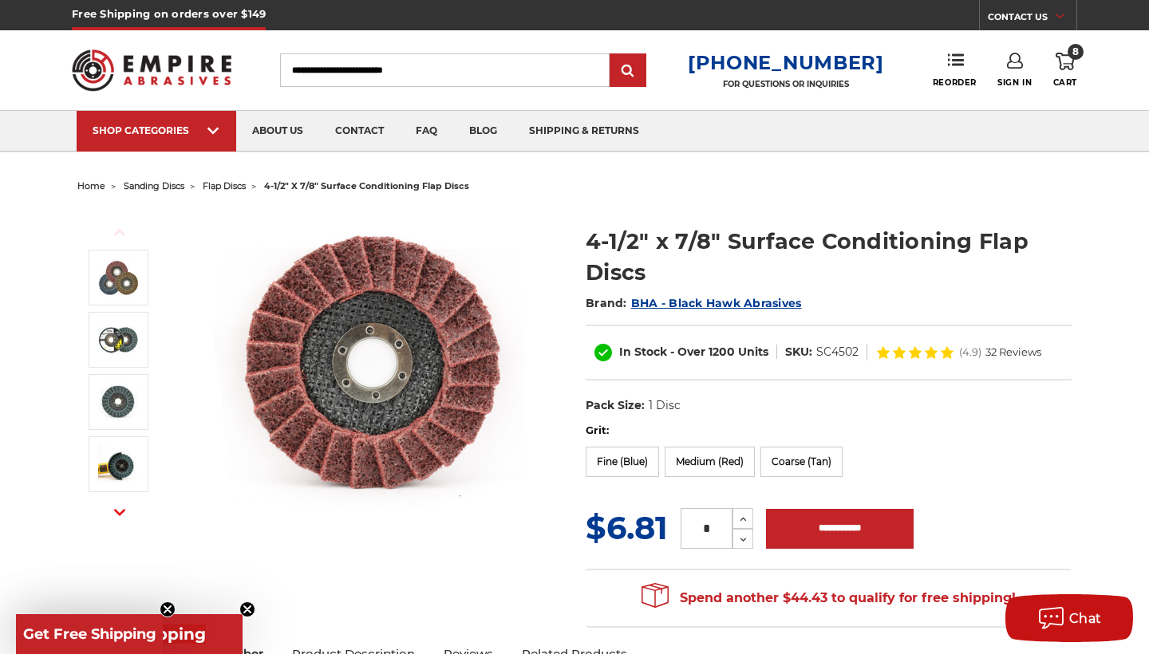
click at [719, 534] on input "*" at bounding box center [707, 528] width 52 height 41
type input "*"
click at [819, 531] on input "**********" at bounding box center [840, 529] width 148 height 40
type input "**********"
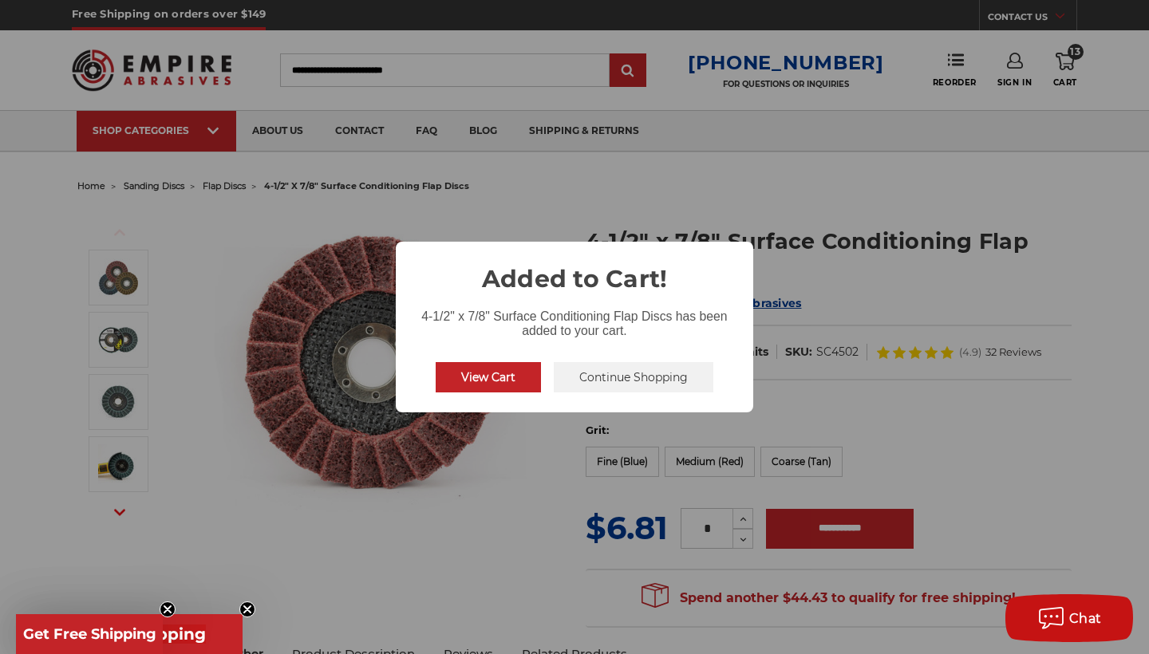
click at [605, 373] on button "Continue Shopping" at bounding box center [634, 377] width 160 height 30
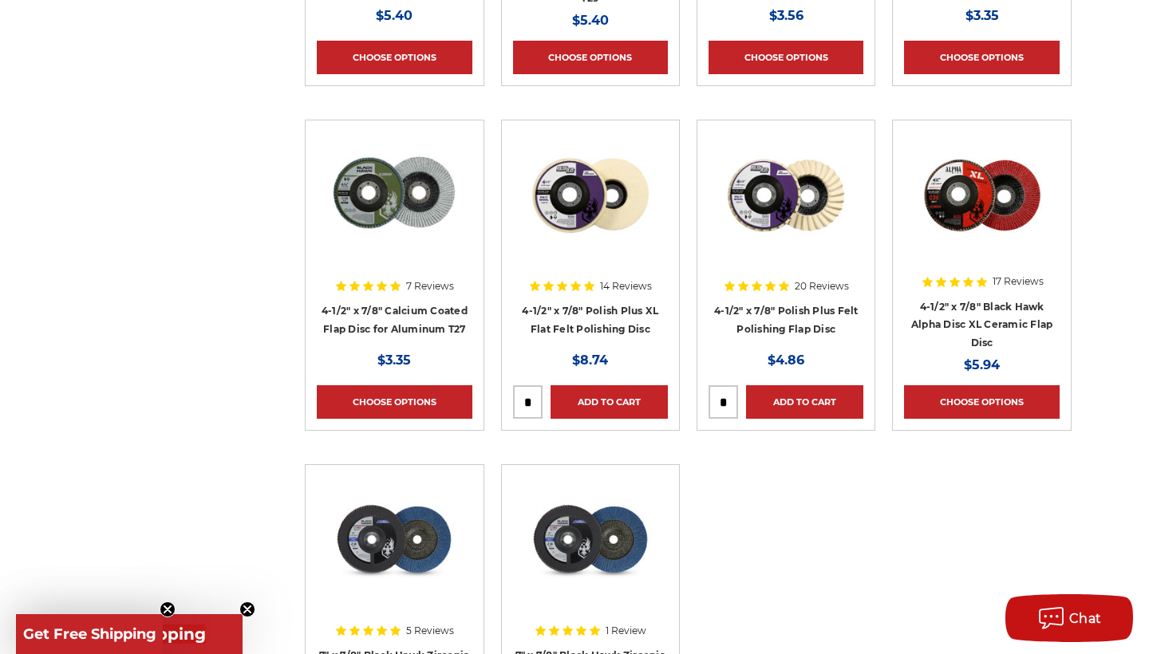
scroll to position [1275, 0]
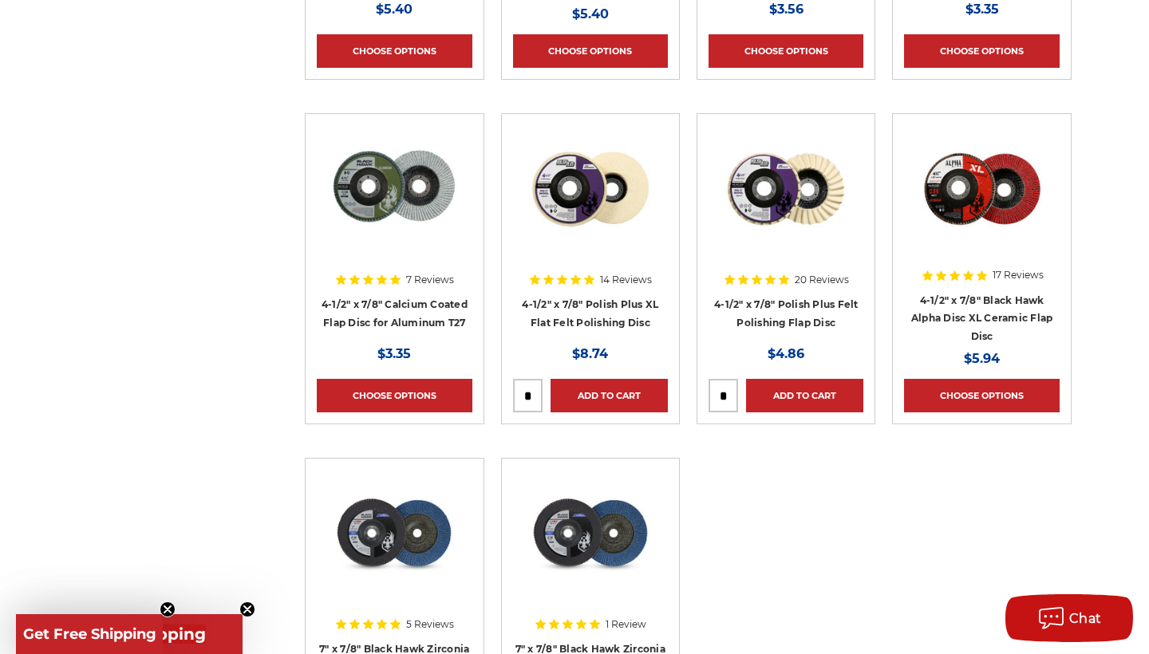
click at [997, 324] on h4 "4-1/2" x 7/8" Black Hawk Alpha Disc XL Ceramic Flap Disc" at bounding box center [981, 318] width 155 height 54
click at [998, 316] on link "4-1/2" x 7/8" Black Hawk Alpha Disc XL Ceramic Flap Disc" at bounding box center [982, 318] width 142 height 48
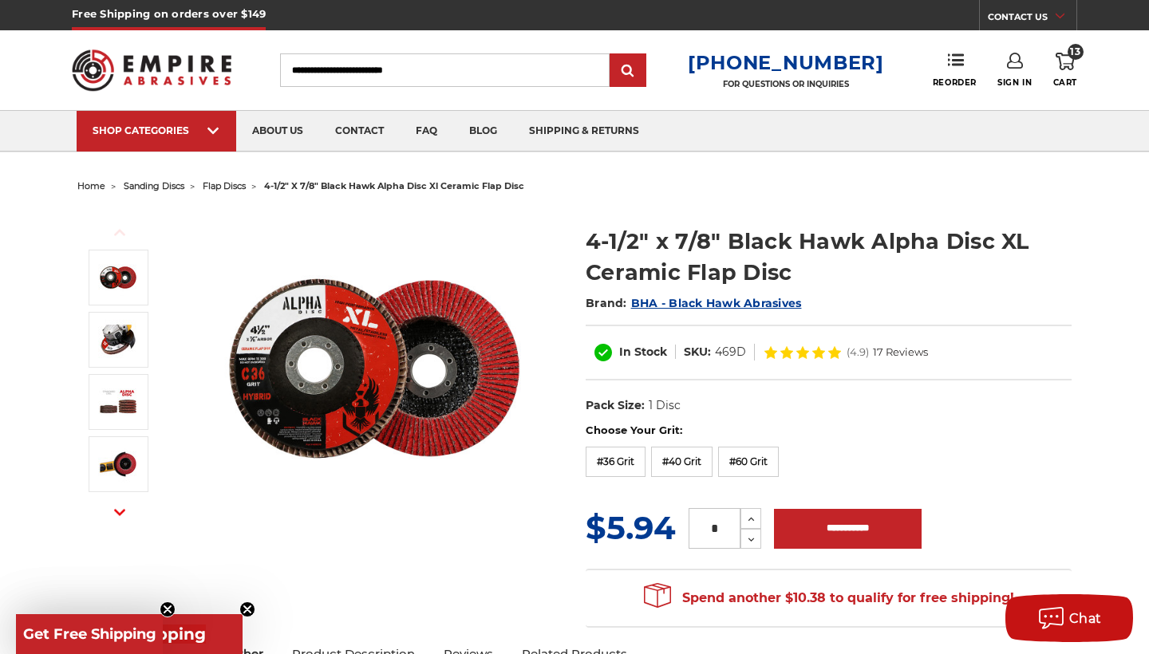
click at [724, 530] on input "*" at bounding box center [715, 528] width 52 height 41
type input "*"
click at [821, 521] on input "**********" at bounding box center [848, 529] width 148 height 40
click at [612, 465] on label "#36 Grit" at bounding box center [616, 462] width 60 height 30
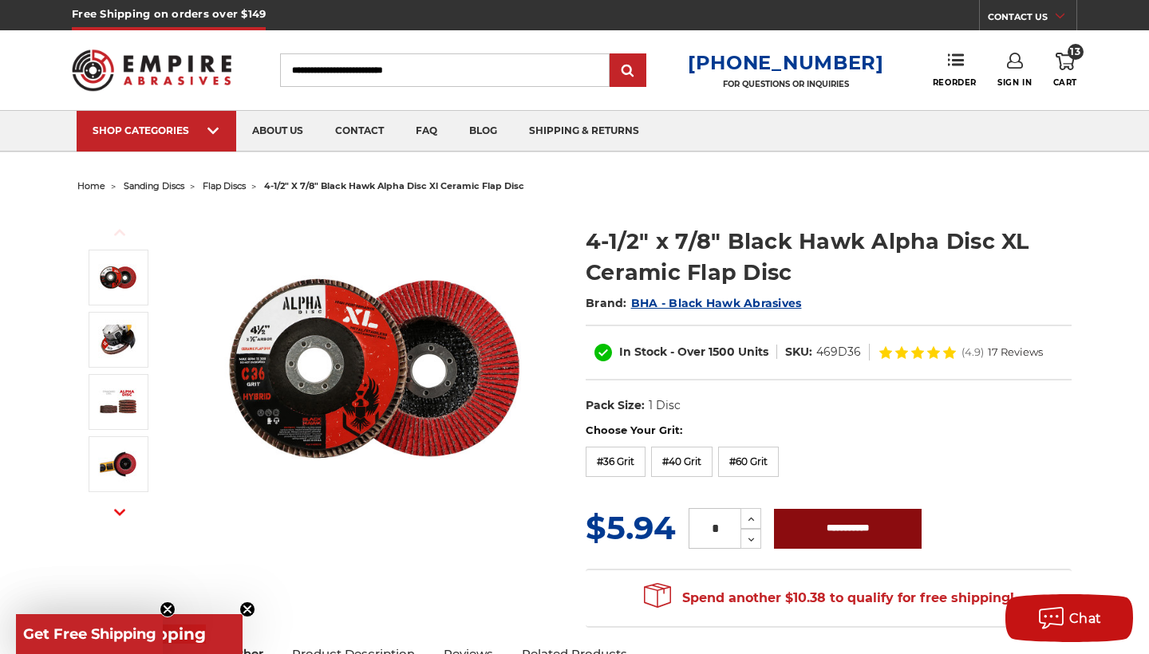
click at [867, 535] on input "**********" at bounding box center [848, 529] width 148 height 40
type input "**********"
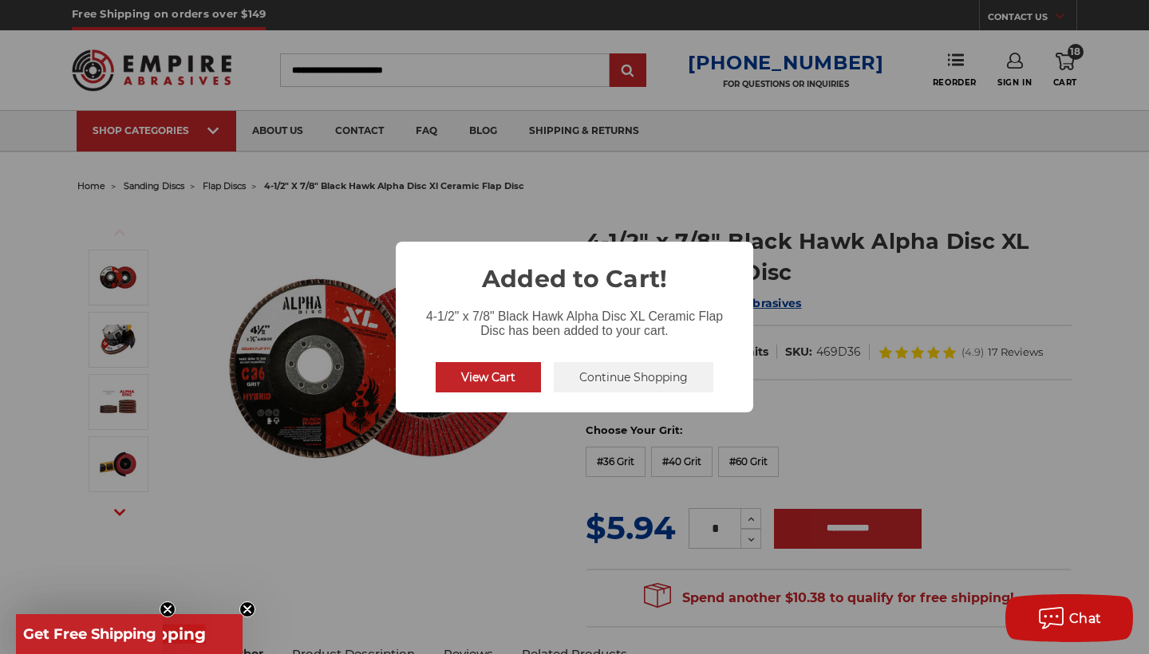
click at [489, 380] on button "View Cart" at bounding box center [488, 377] width 105 height 30
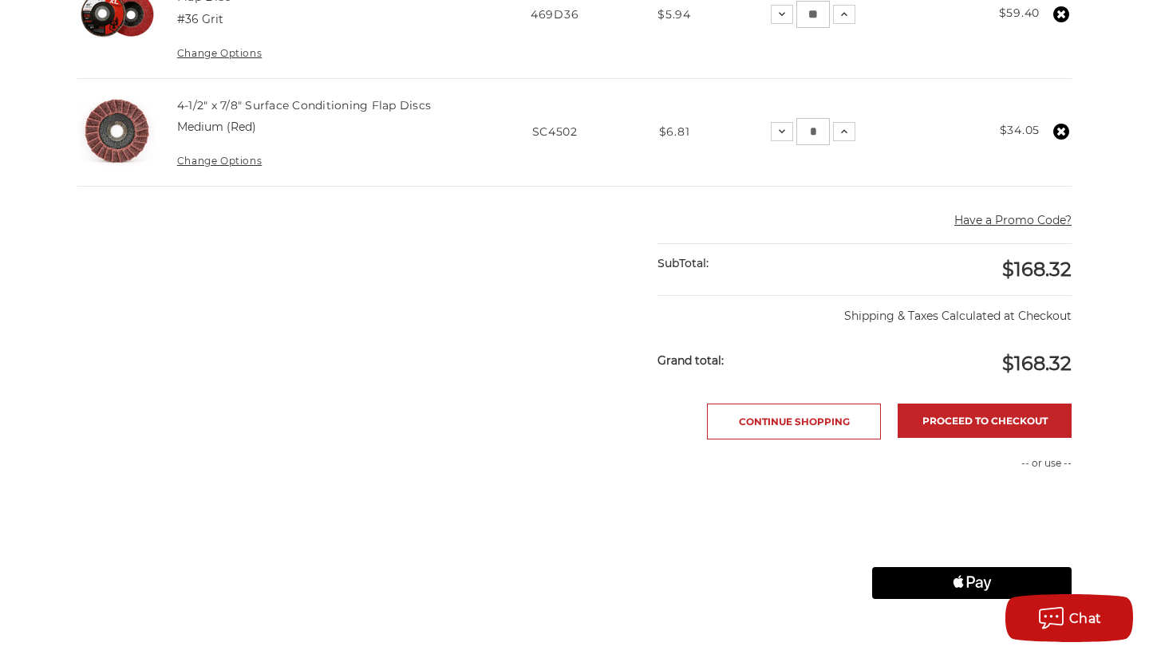
scroll to position [707, 0]
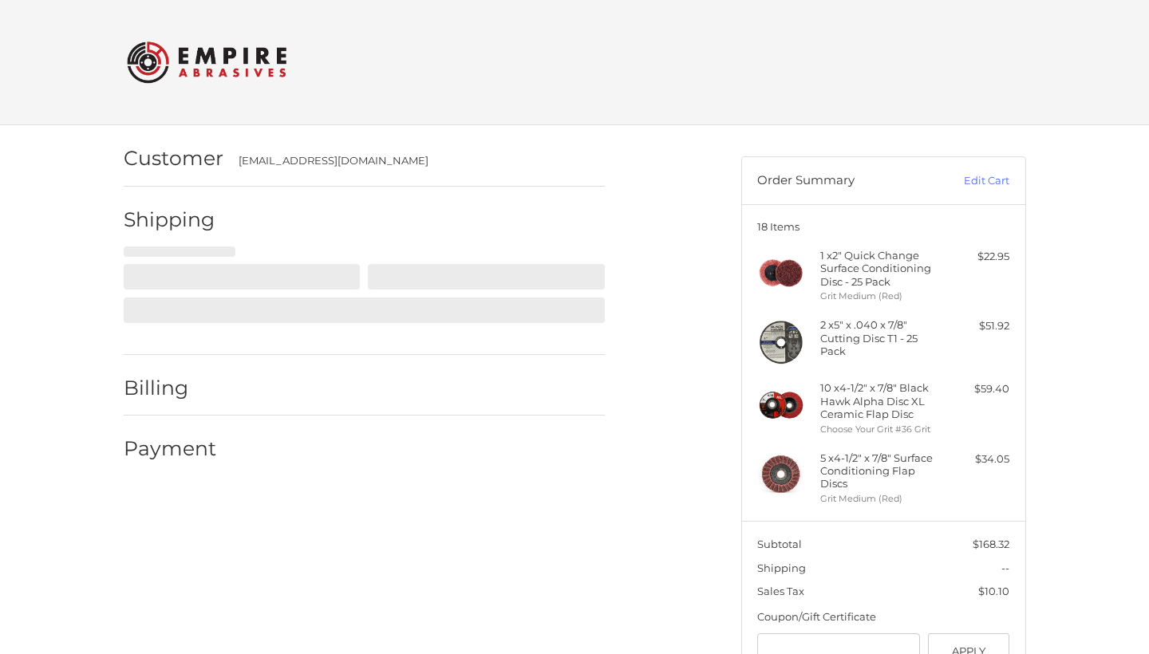
select select "**"
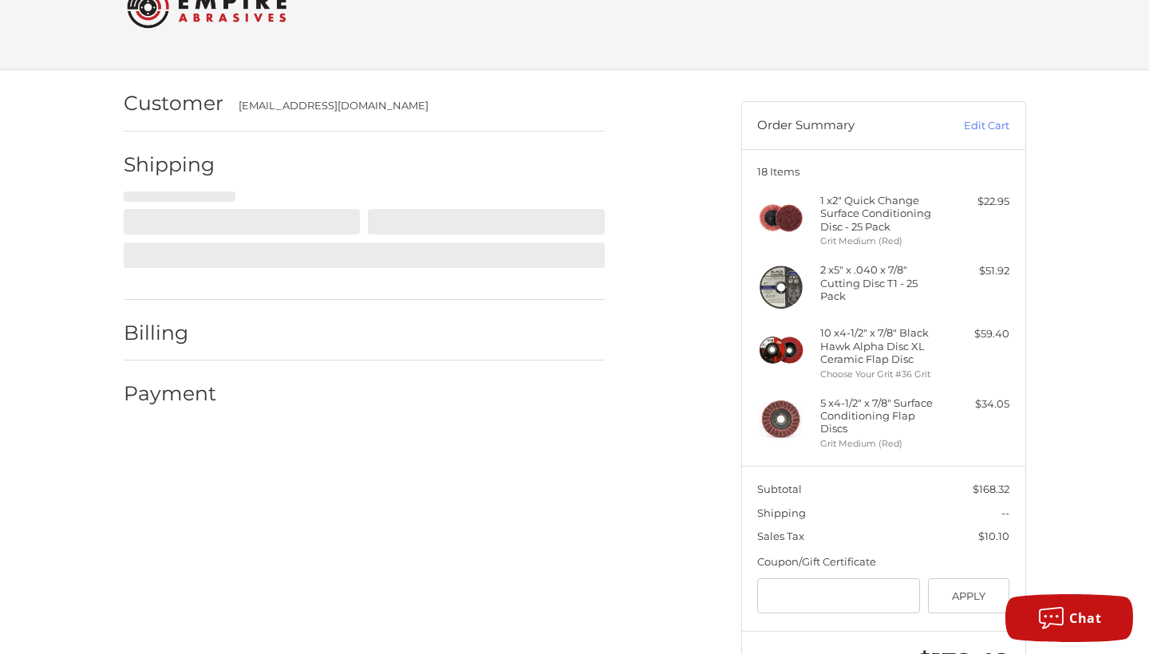
select select "**"
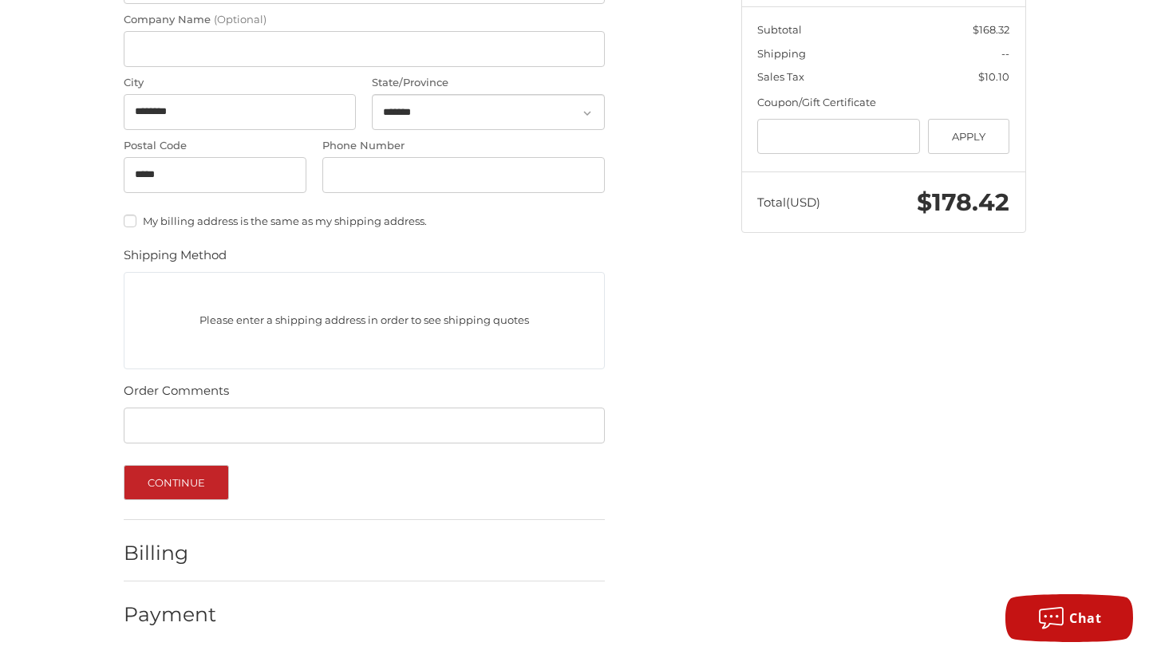
scroll to position [513, 0]
click at [152, 477] on button "Continue" at bounding box center [177, 484] width 106 height 35
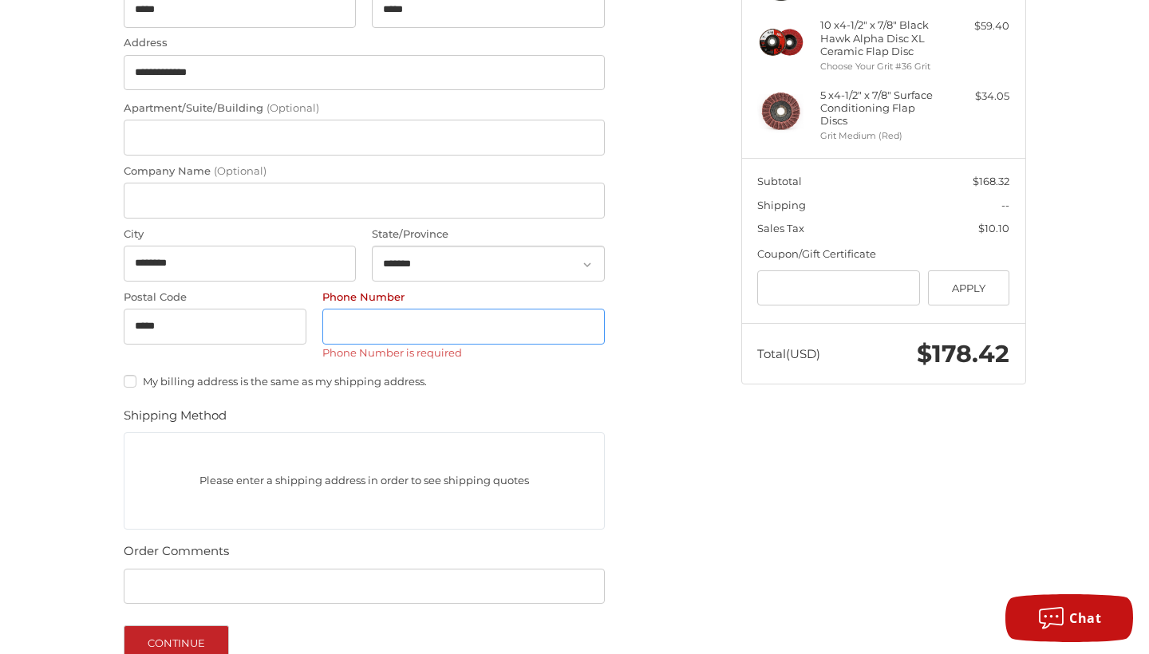
scroll to position [358, 0]
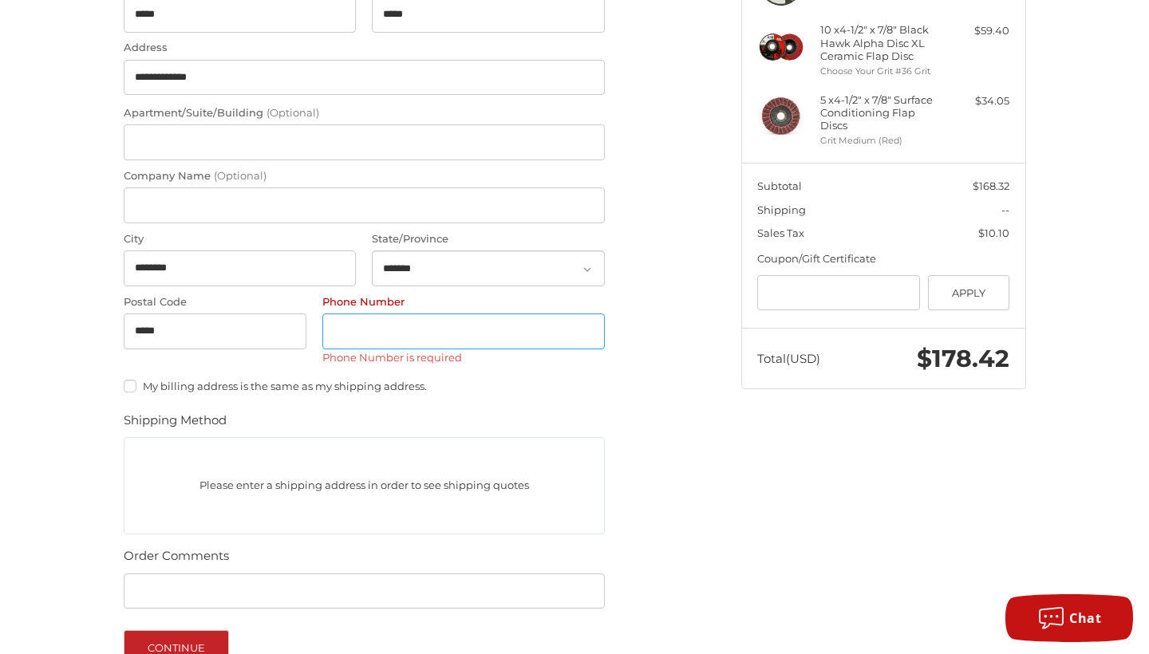
type input "**********"
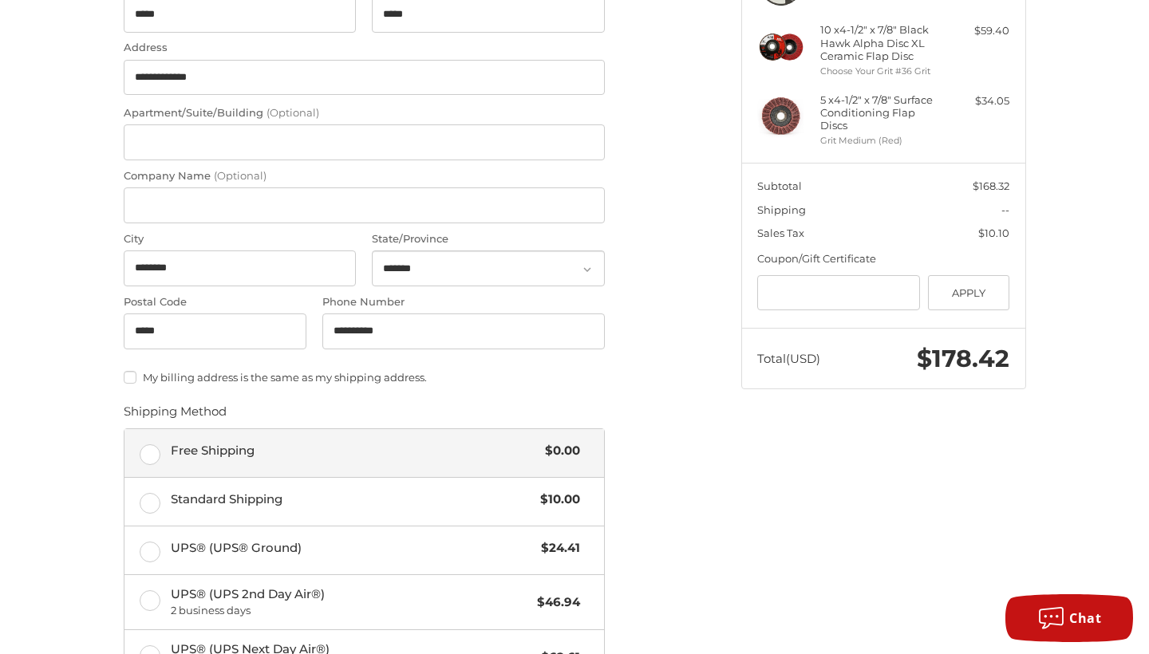
click at [225, 457] on div "Free Shipping $0.00" at bounding box center [375, 451] width 409 height 22
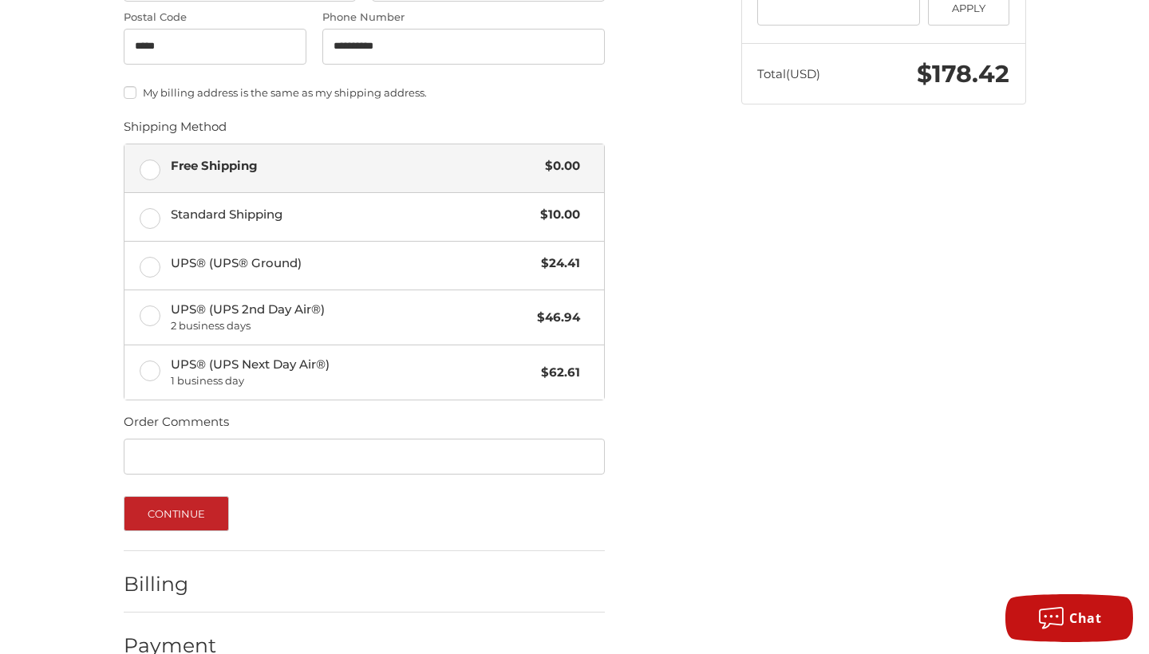
scroll to position [645, 0]
click at [203, 501] on button "Continue" at bounding box center [177, 512] width 106 height 35
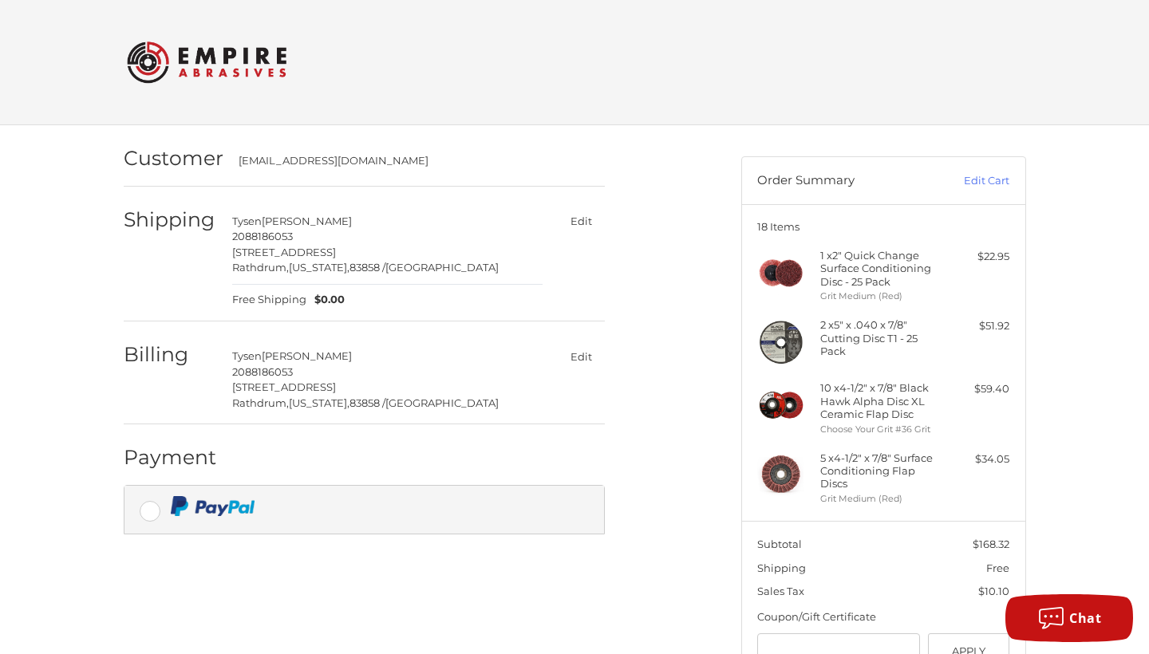
scroll to position [0, 0]
